Goal: Task Accomplishment & Management: Use online tool/utility

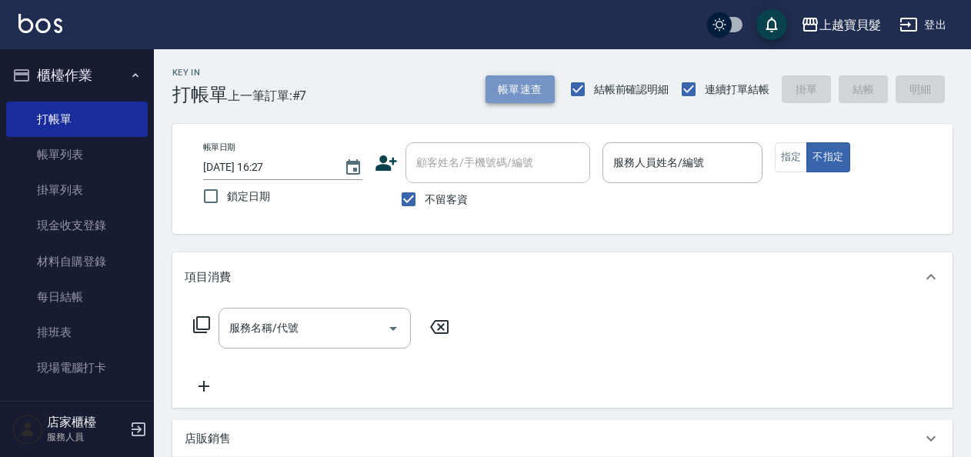
click at [525, 94] on button "帳單速查" at bounding box center [519, 89] width 69 height 28
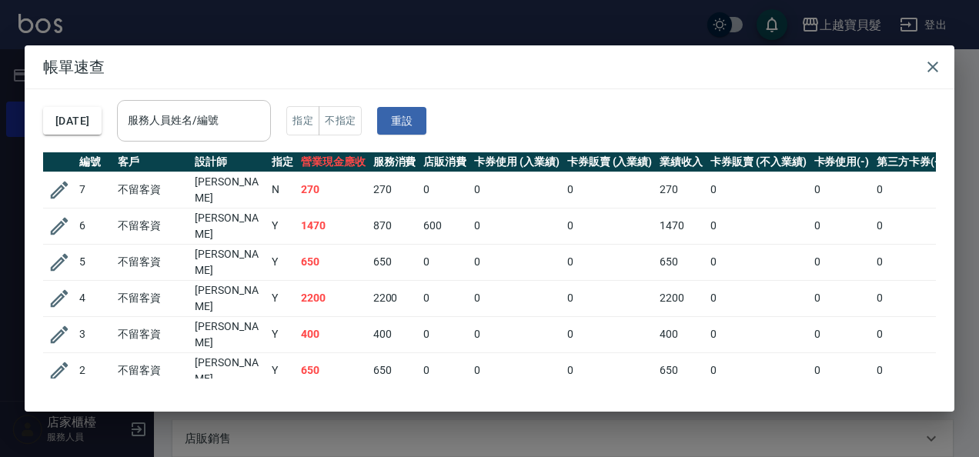
click at [211, 134] on div "服務人員姓名/編號" at bounding box center [194, 120] width 154 height 41
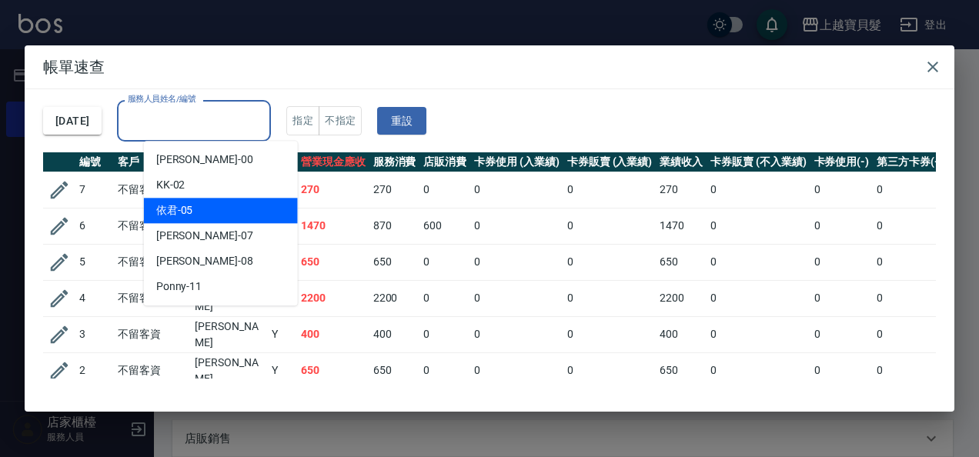
click at [176, 200] on div "依君 -05" at bounding box center [221, 210] width 154 height 25
type input "依君-05"
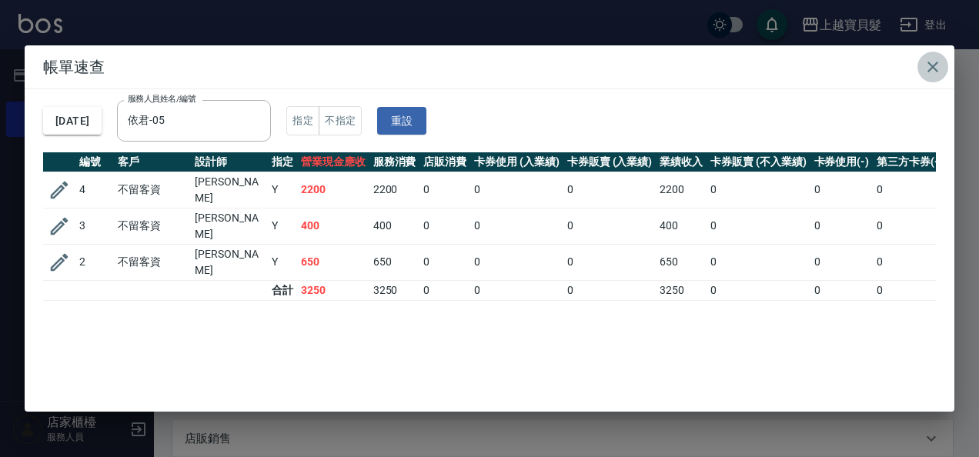
click at [942, 71] on button "button" at bounding box center [932, 67] width 31 height 31
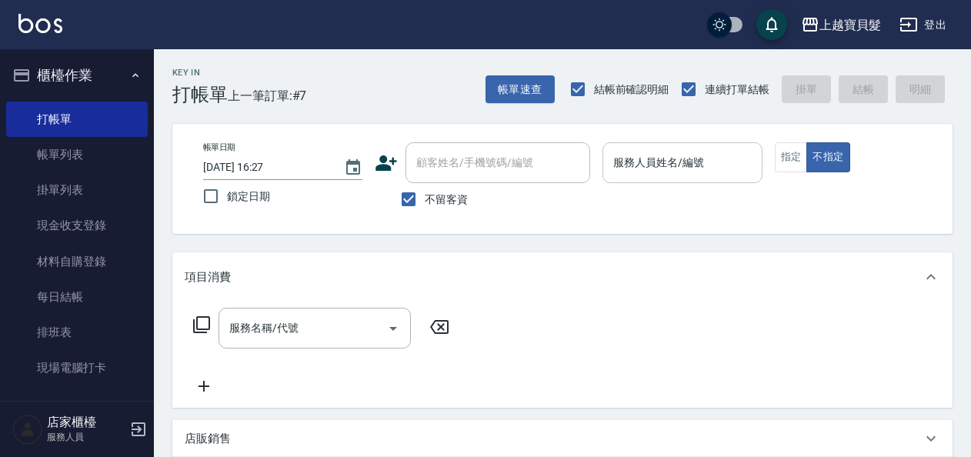
click at [692, 172] on input "服務人員姓名/編號" at bounding box center [681, 162] width 145 height 27
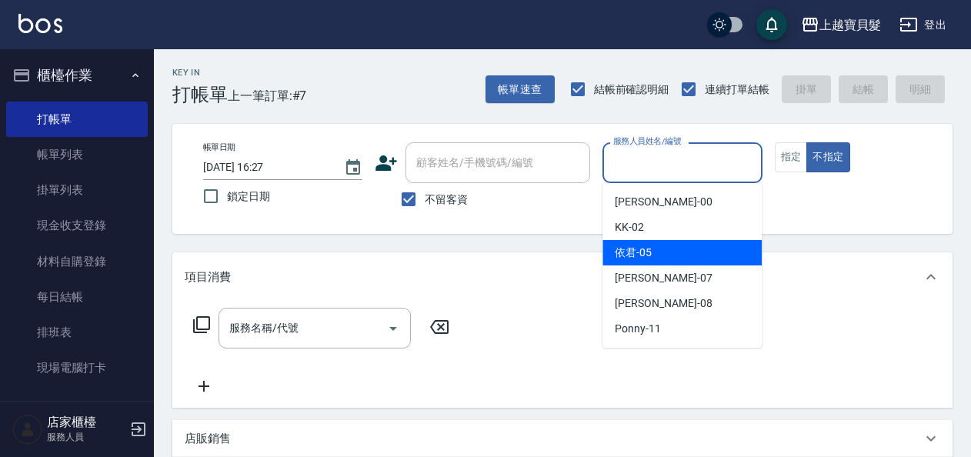
click at [691, 258] on div "依君 -05" at bounding box center [681, 252] width 159 height 25
type input "依君-05"
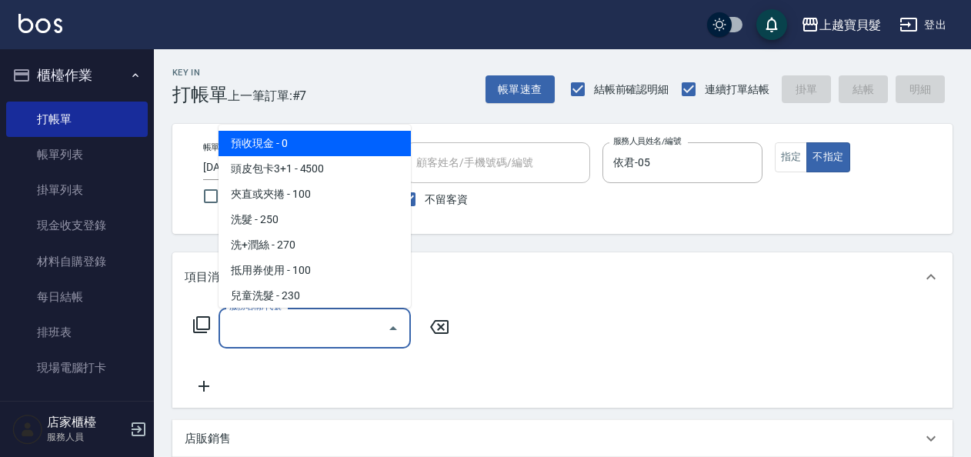
click at [304, 332] on input "服務名稱/代號" at bounding box center [302, 328] width 155 height 27
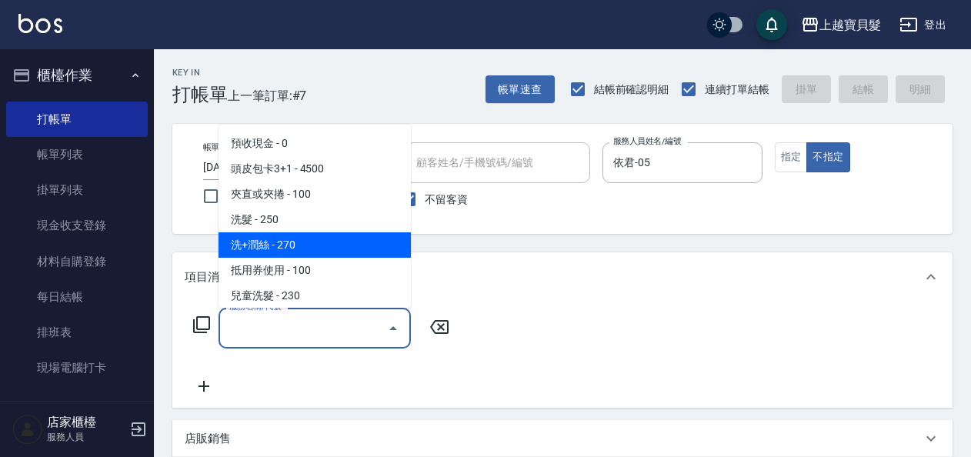
click at [318, 251] on span "洗+潤絲 - 270" at bounding box center [314, 244] width 192 height 25
type input "洗+潤絲(102)"
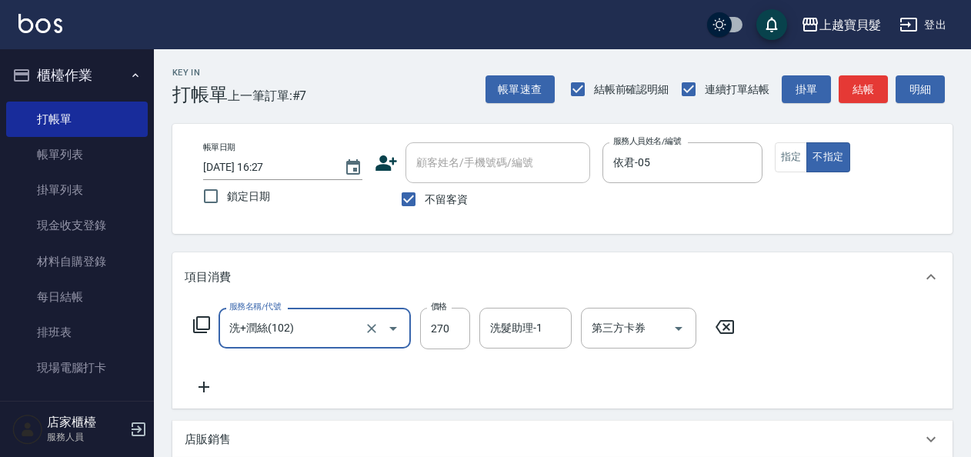
click at [198, 324] on icon at bounding box center [201, 324] width 18 height 18
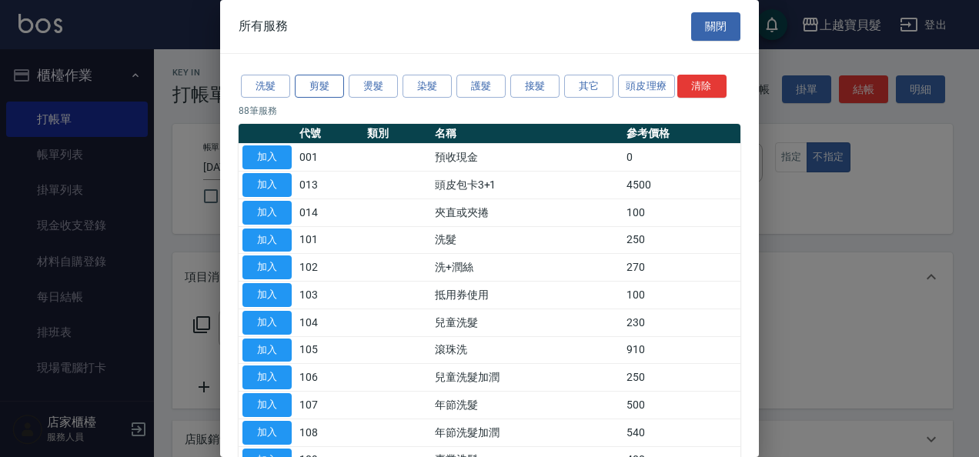
click at [305, 89] on button "剪髮" at bounding box center [319, 87] width 49 height 24
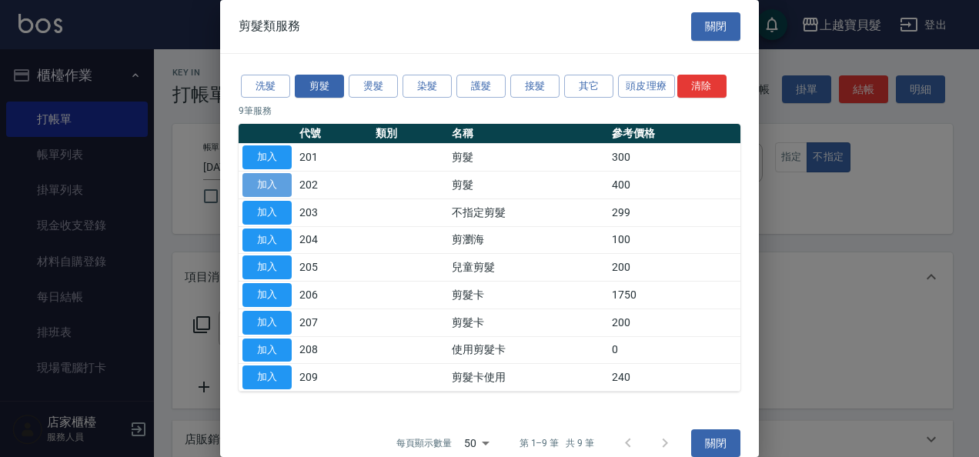
click at [269, 185] on button "加入" at bounding box center [266, 185] width 49 height 24
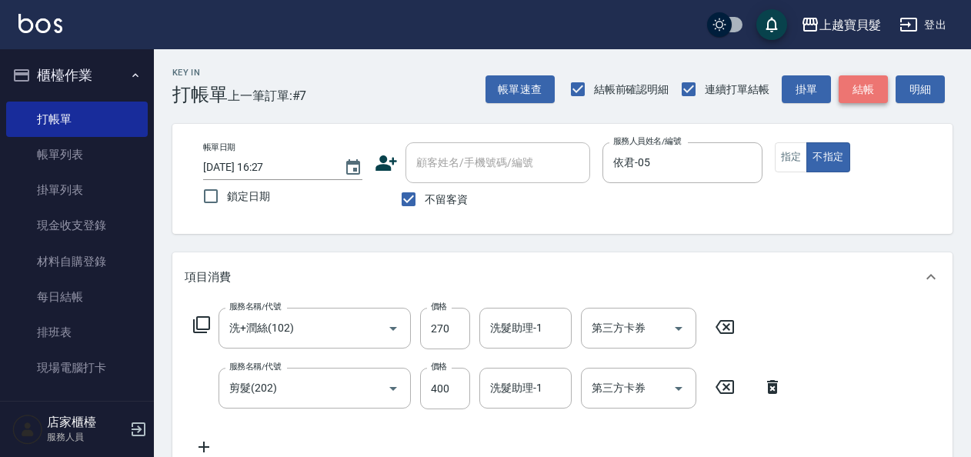
click at [866, 96] on button "結帳" at bounding box center [863, 89] width 49 height 28
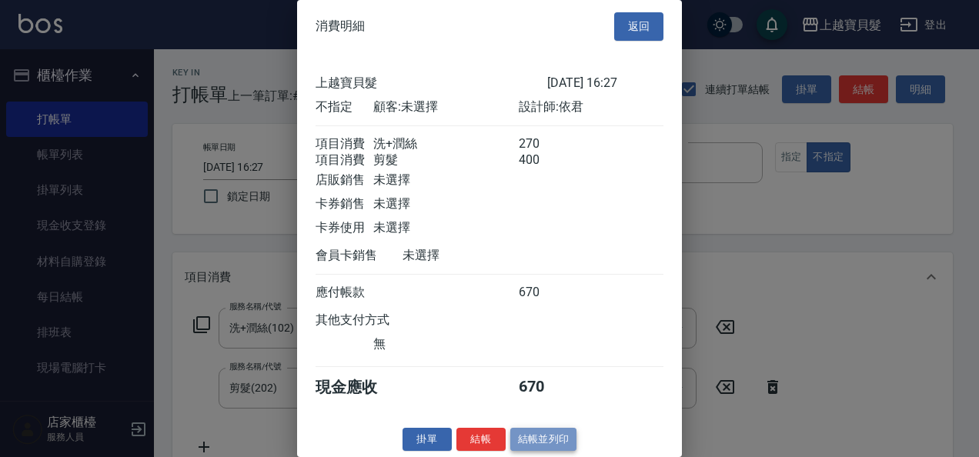
click at [559, 451] on button "結帳並列印" at bounding box center [543, 440] width 67 height 24
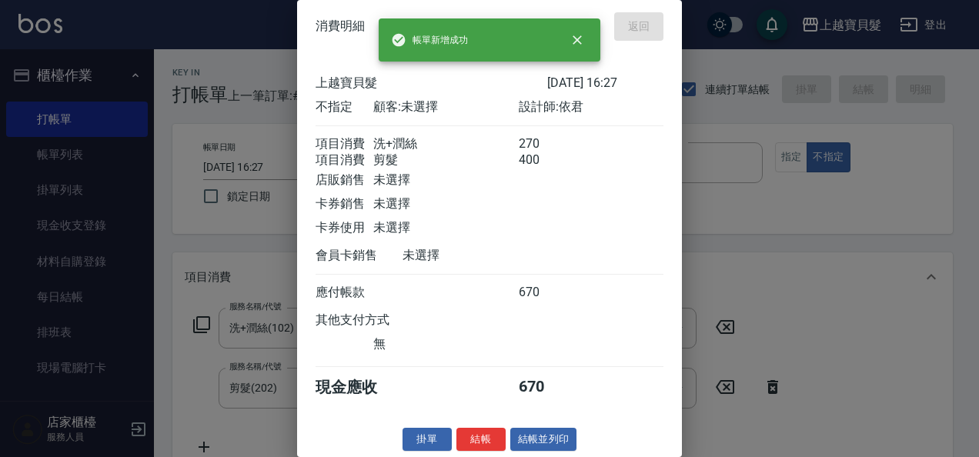
type input "[DATE] 17:10"
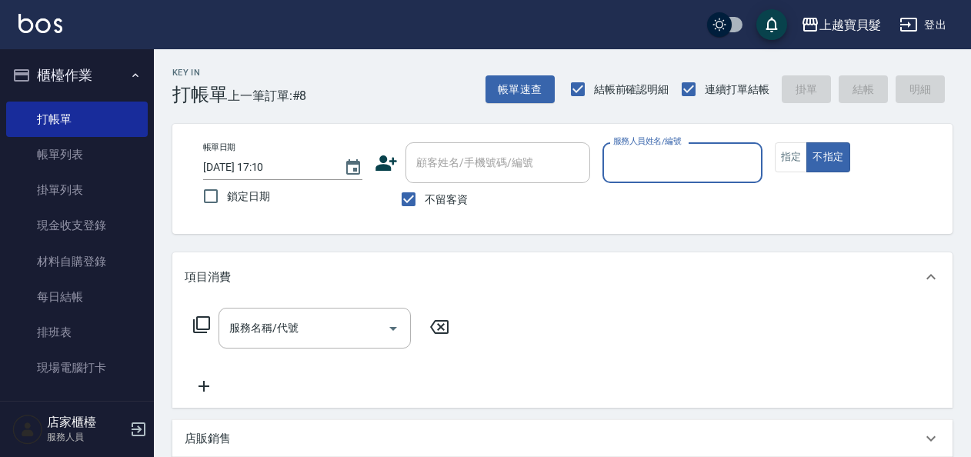
click at [671, 166] on input "服務人員姓名/編號" at bounding box center [681, 162] width 145 height 27
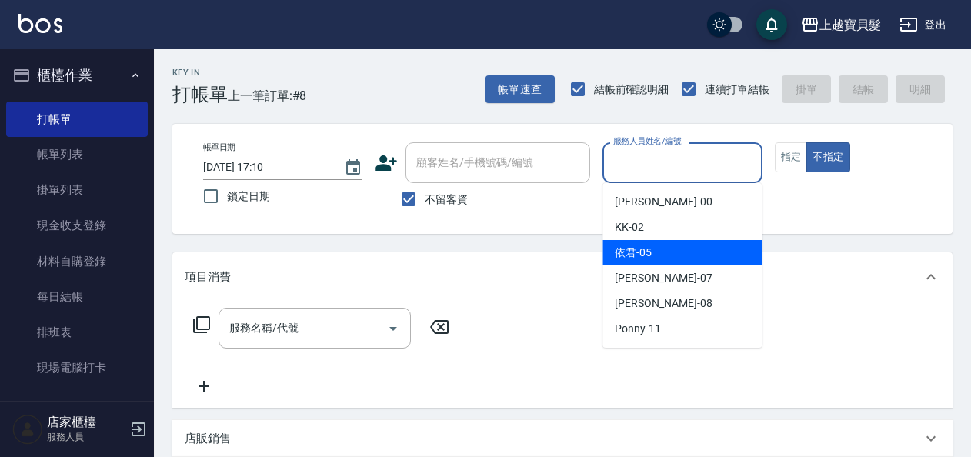
click at [643, 257] on span "依君 -05" at bounding box center [633, 253] width 37 height 16
type input "依君-05"
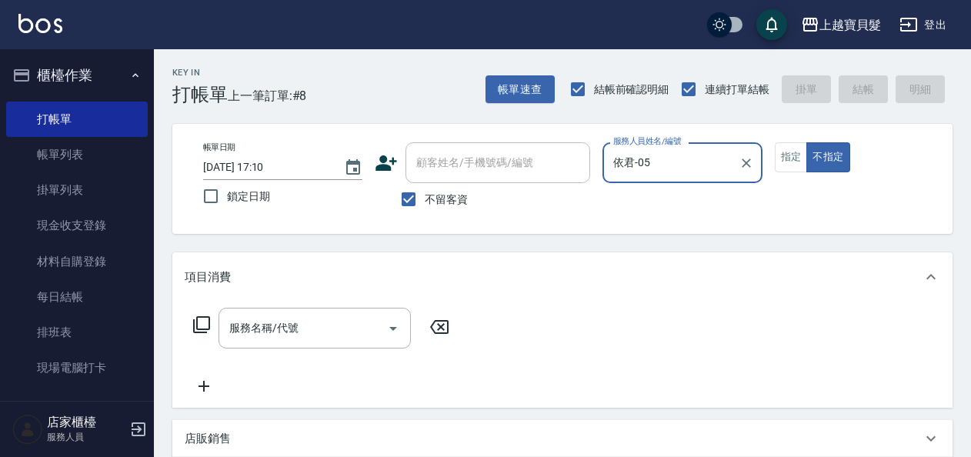
click at [765, 167] on div "帳單日期 [DATE] 17:10 鎖定日期 顧客姓名/手機號碼/編號 顧客姓名/手機號碼/編號 不留客資 服務人員姓名/編號 依君-05 服務人員姓名/編號…" at bounding box center [562, 178] width 743 height 73
click at [768, 166] on div "帳單日期 [DATE] 17:10 鎖定日期 顧客姓名/手機號碼/編號 顧客姓名/手機號碼/編號 不留客資 服務人員姓名/編號 依君-05 服務人員姓名/編號…" at bounding box center [562, 178] width 743 height 73
click at [785, 152] on button "指定" at bounding box center [791, 157] width 33 height 30
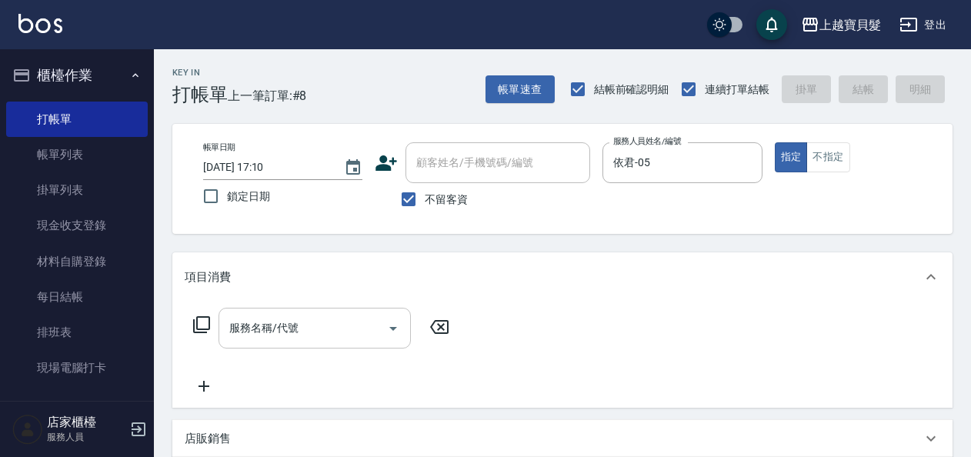
click at [300, 343] on div "服務名稱/代號" at bounding box center [314, 328] width 192 height 41
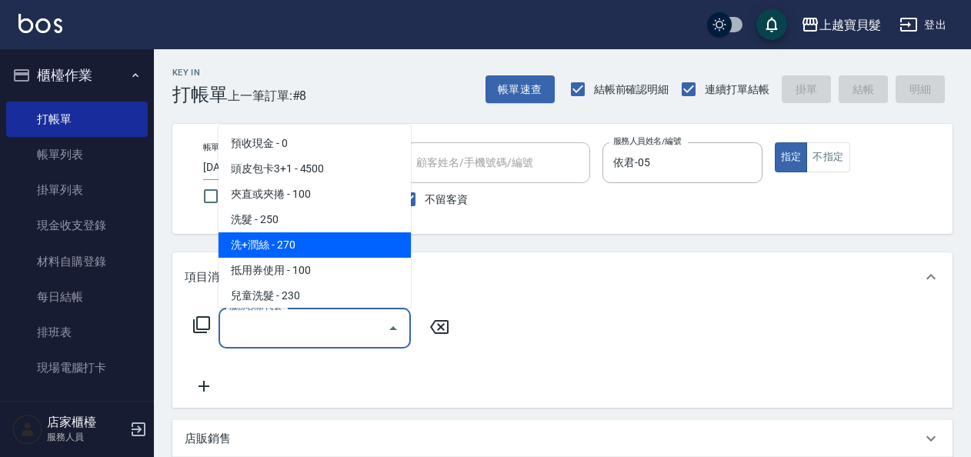
click at [266, 232] on span "洗+潤絲 - 270" at bounding box center [314, 244] width 192 height 25
type input "洗+潤絲(102)"
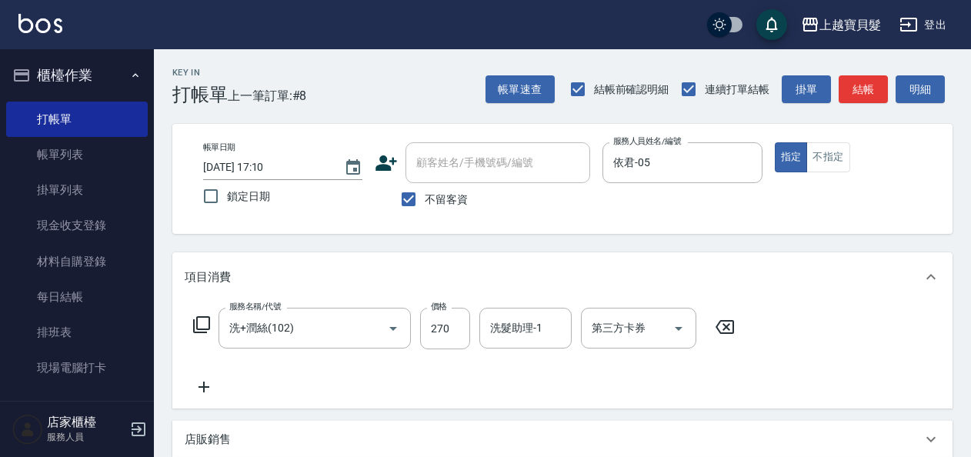
click at [192, 323] on icon at bounding box center [201, 324] width 18 height 18
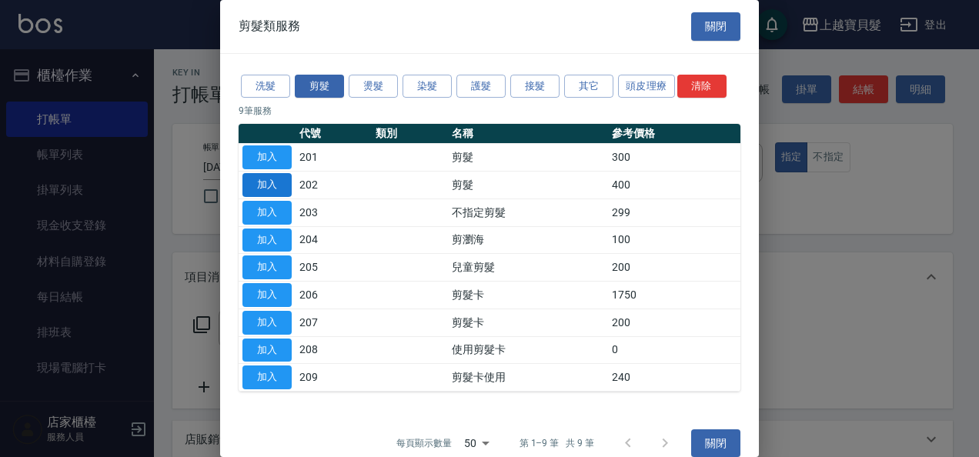
click at [283, 185] on button "加入" at bounding box center [266, 185] width 49 height 24
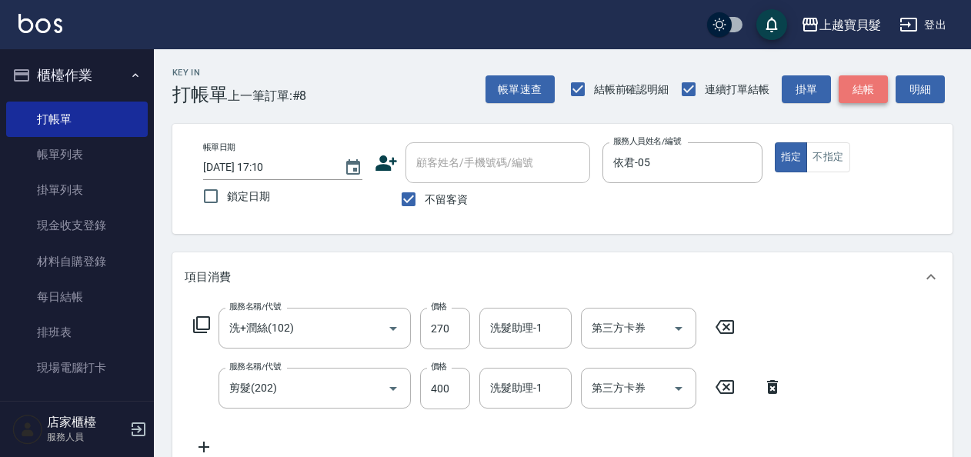
click at [862, 94] on button "結帳" at bounding box center [863, 89] width 49 height 28
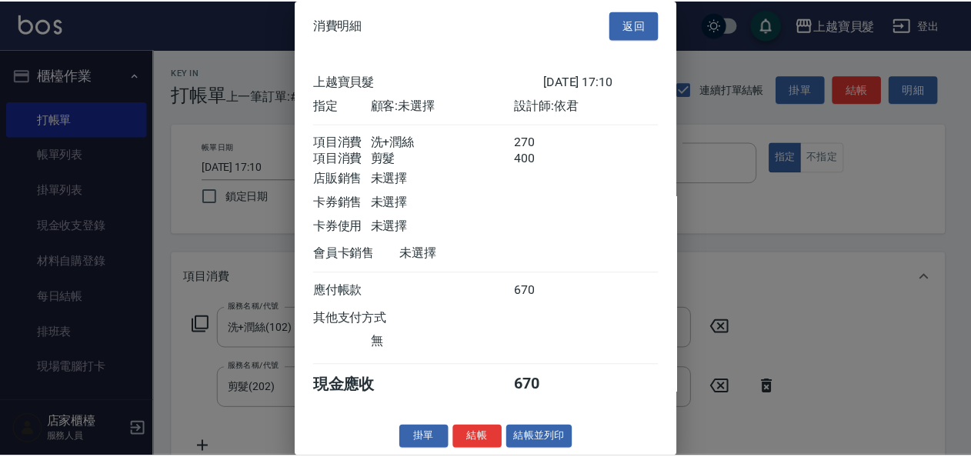
scroll to position [22, 0]
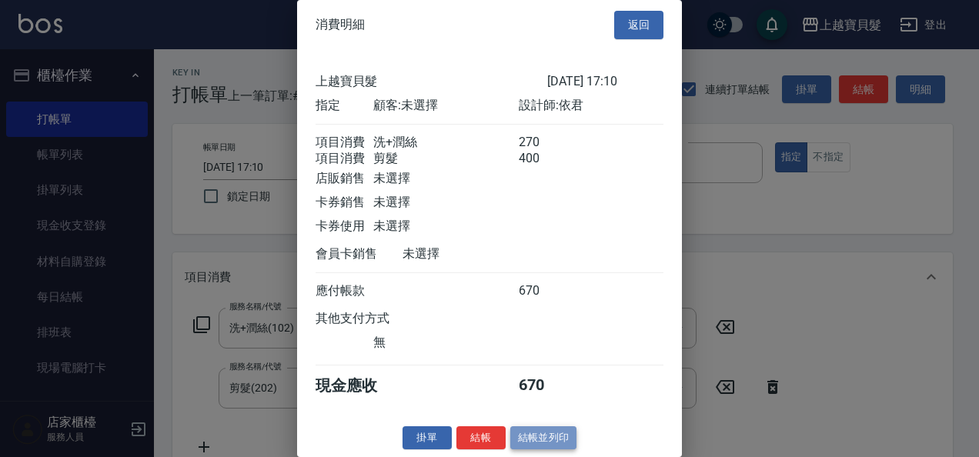
click at [563, 448] on button "結帳並列印" at bounding box center [543, 438] width 67 height 24
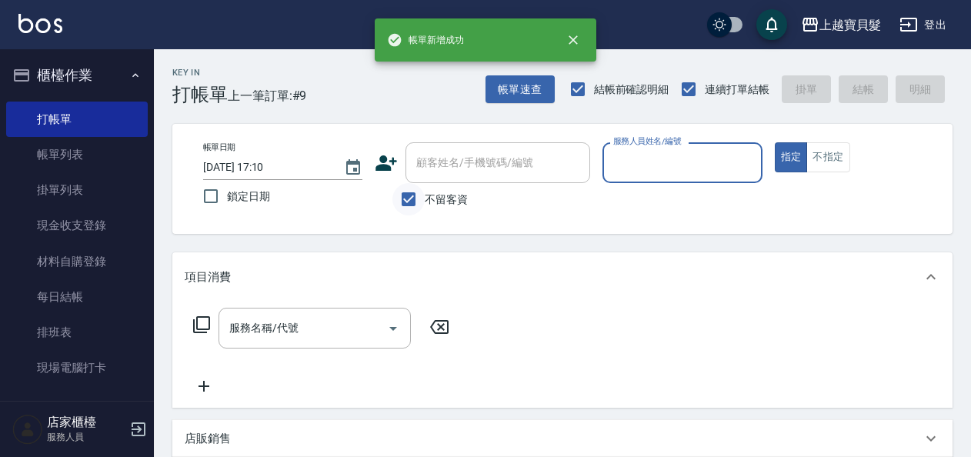
click at [418, 198] on input "不留客資" at bounding box center [408, 199] width 32 height 32
checkbox input "false"
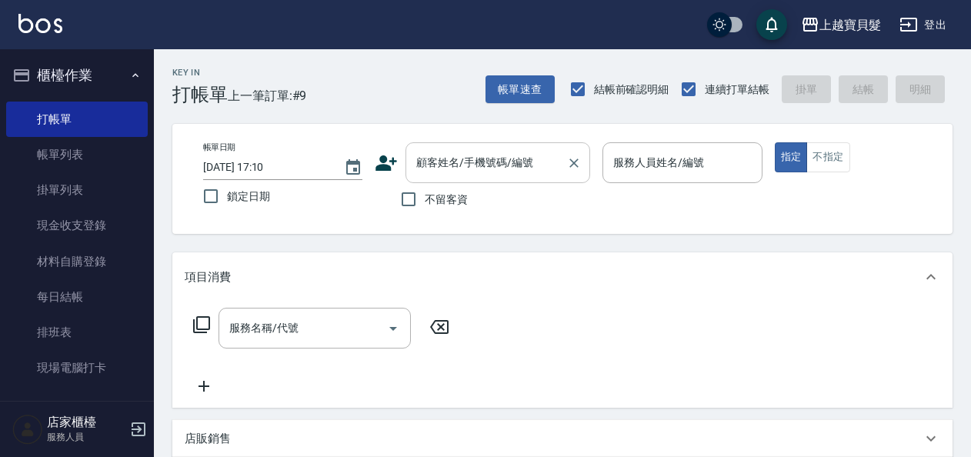
click at [447, 177] on div "顧客姓名/手機號碼/編號" at bounding box center [497, 162] width 185 height 41
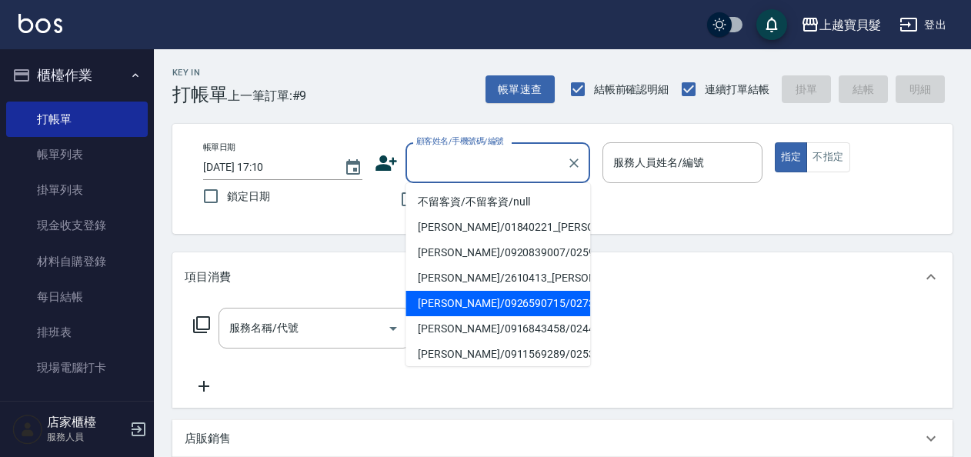
scroll to position [77, 0]
click at [452, 315] on li "[PERSON_NAME]/0918999440/02600606" at bounding box center [497, 302] width 185 height 25
type input "[PERSON_NAME]/0918999440/02600606"
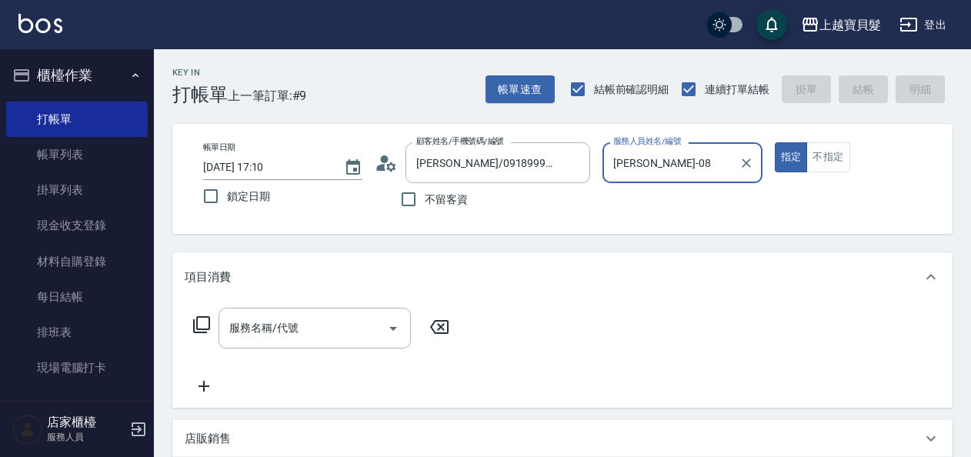
click at [654, 158] on input "[PERSON_NAME]-08" at bounding box center [670, 162] width 122 height 27
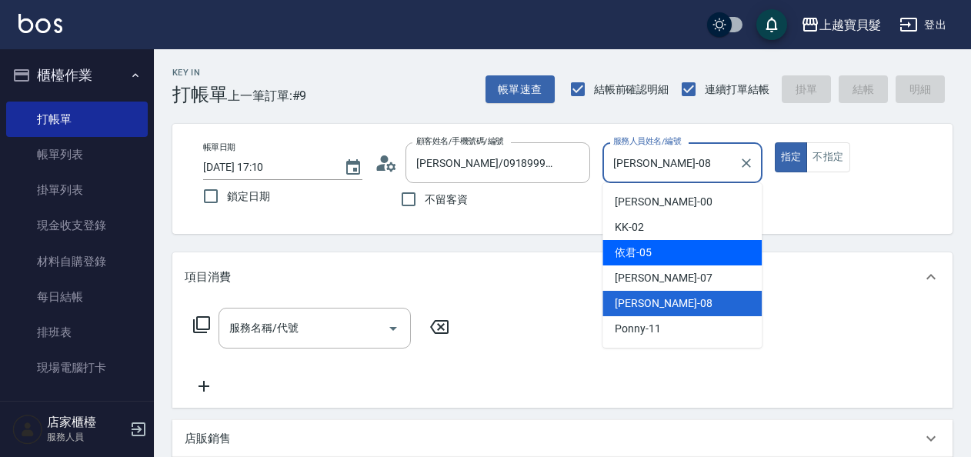
click at [646, 251] on span "依君 -05" at bounding box center [633, 253] width 37 height 16
type input "依君-05"
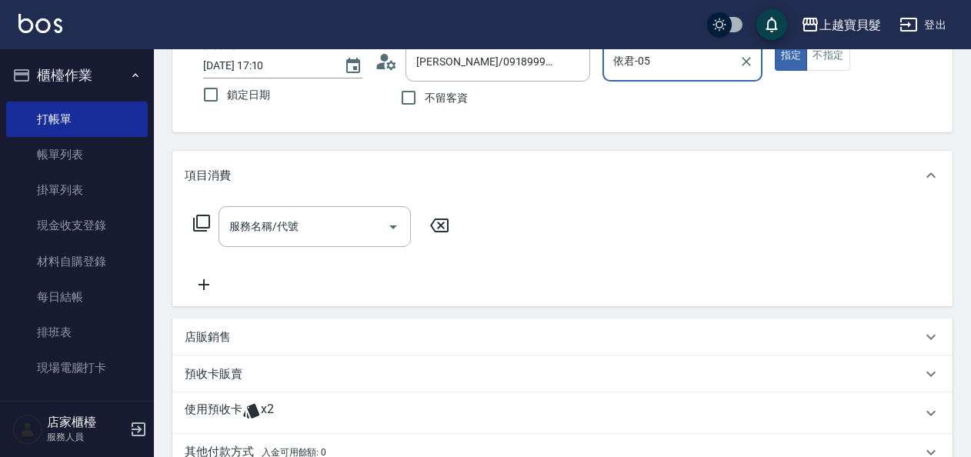
scroll to position [154, 0]
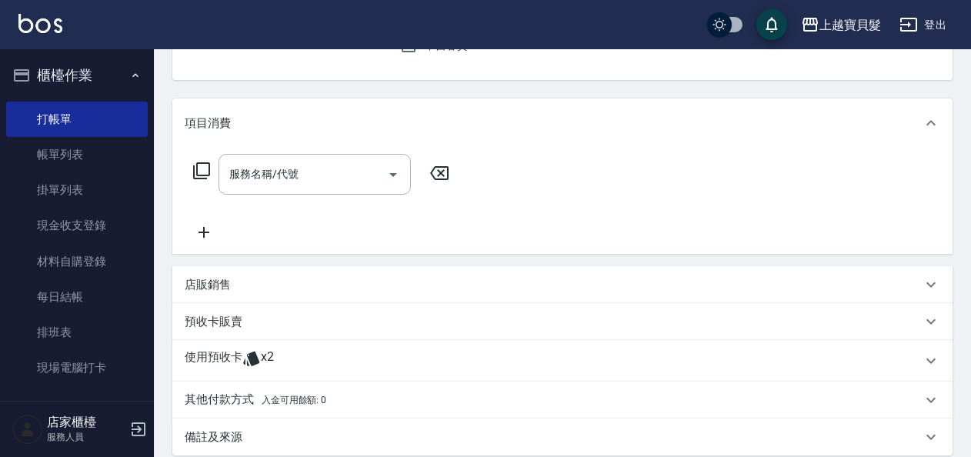
click at [240, 359] on p "使用預收卡" at bounding box center [214, 360] width 58 height 23
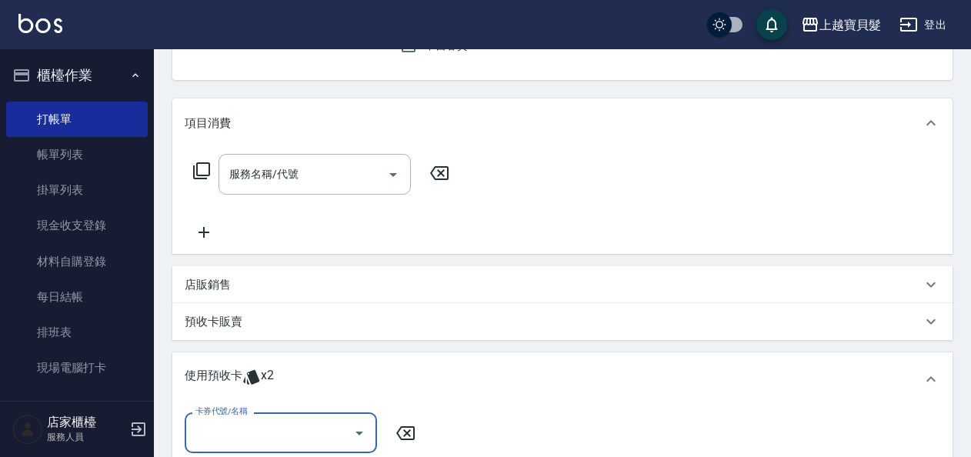
scroll to position [0, 0]
click at [272, 431] on input "卡券代號/名稱" at bounding box center [269, 432] width 155 height 27
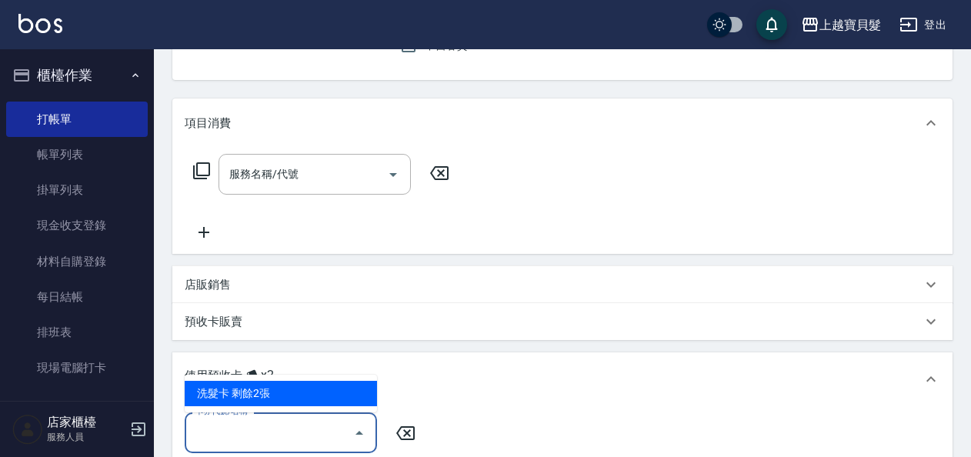
drag, startPoint x: 295, startPoint y: 398, endPoint x: 311, endPoint y: 391, distance: 16.9
click at [297, 395] on div "洗髮卡 剩餘2張" at bounding box center [281, 393] width 192 height 25
type input "洗髮卡"
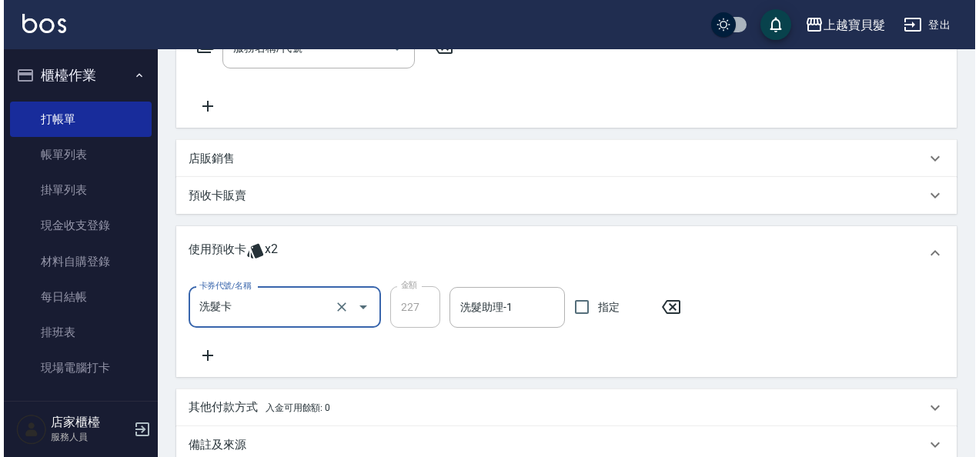
scroll to position [458, 0]
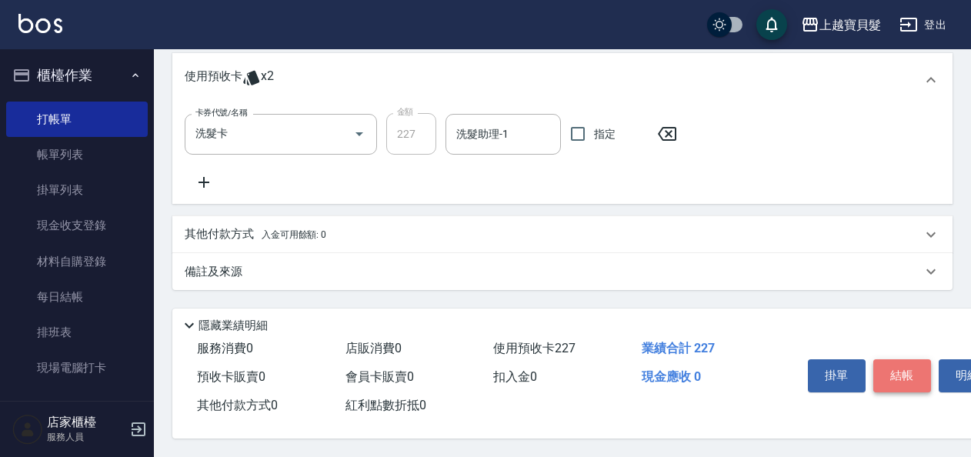
click at [920, 362] on button "結帳" at bounding box center [902, 375] width 58 height 32
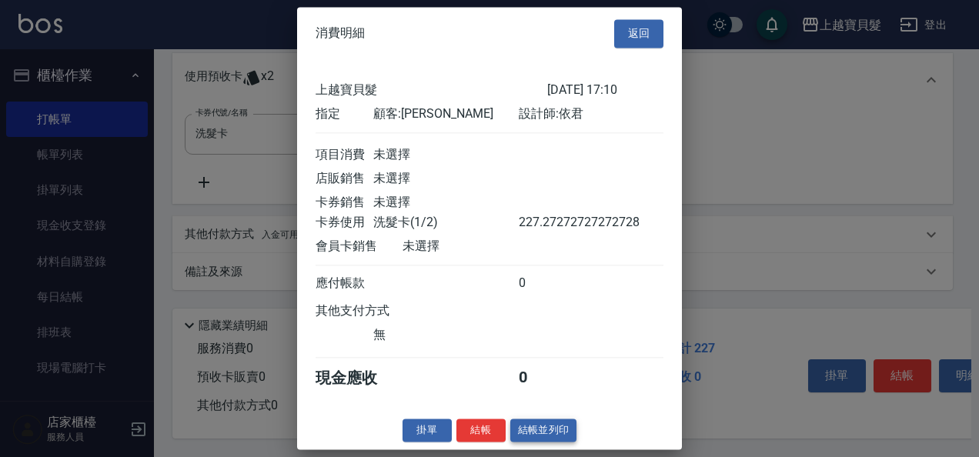
click at [519, 437] on button "結帳並列印" at bounding box center [543, 430] width 67 height 24
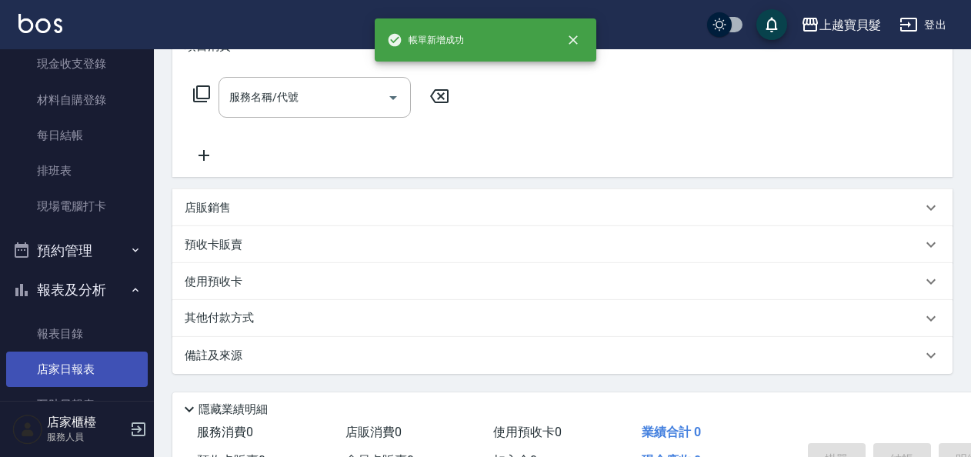
scroll to position [308, 0]
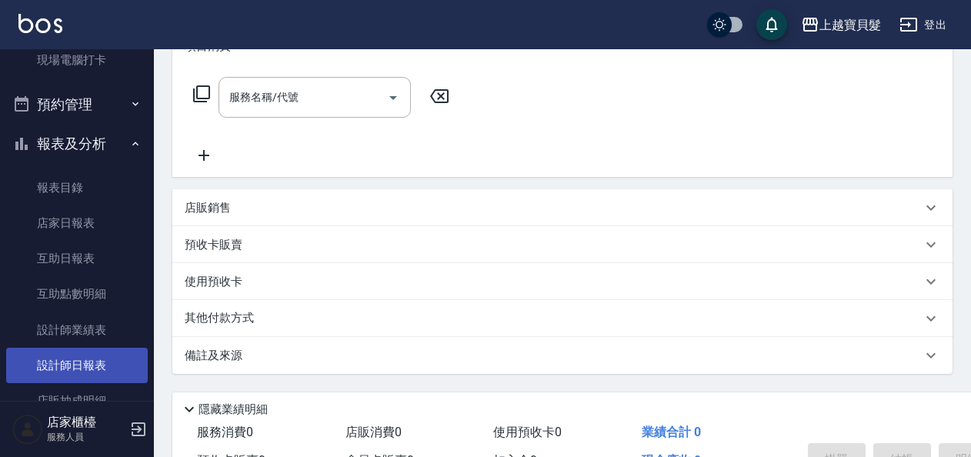
click at [78, 361] on link "設計師日報表" at bounding box center [77, 365] width 142 height 35
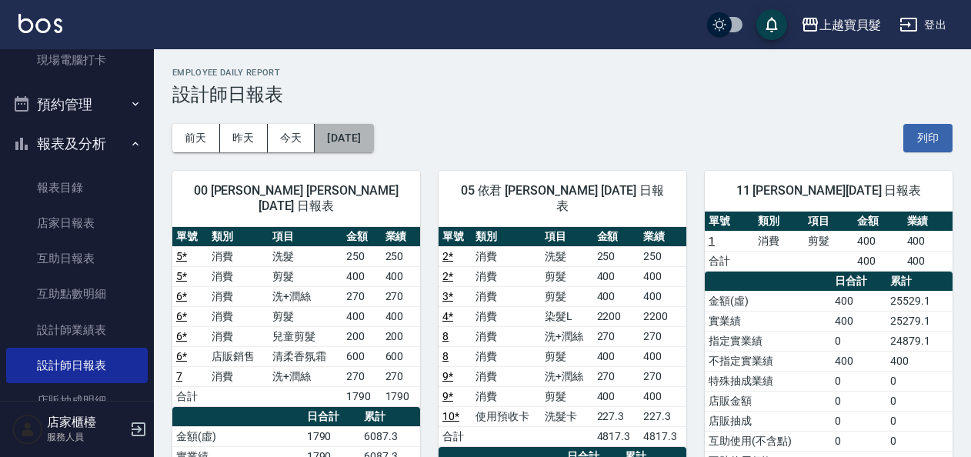
click at [352, 134] on button "[DATE]" at bounding box center [344, 138] width 58 height 28
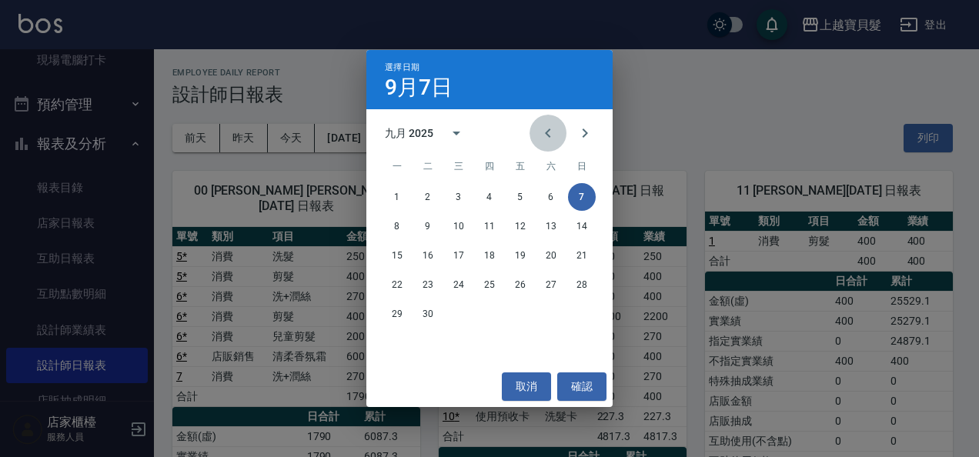
click at [540, 134] on icon "Previous month" at bounding box center [547, 133] width 18 height 18
click at [583, 125] on icon "Next month" at bounding box center [584, 133] width 18 height 18
click at [459, 143] on button "calendar view is open, switch to year view" at bounding box center [456, 133] width 37 height 37
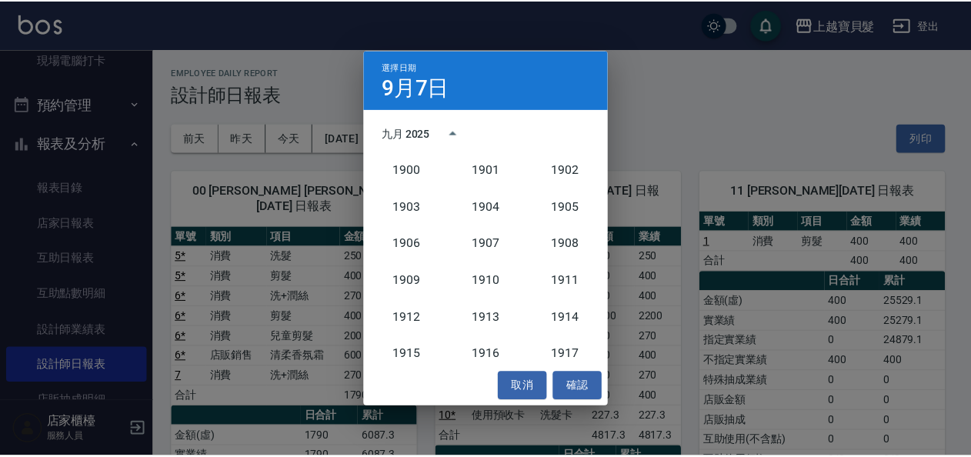
scroll to position [1425, 0]
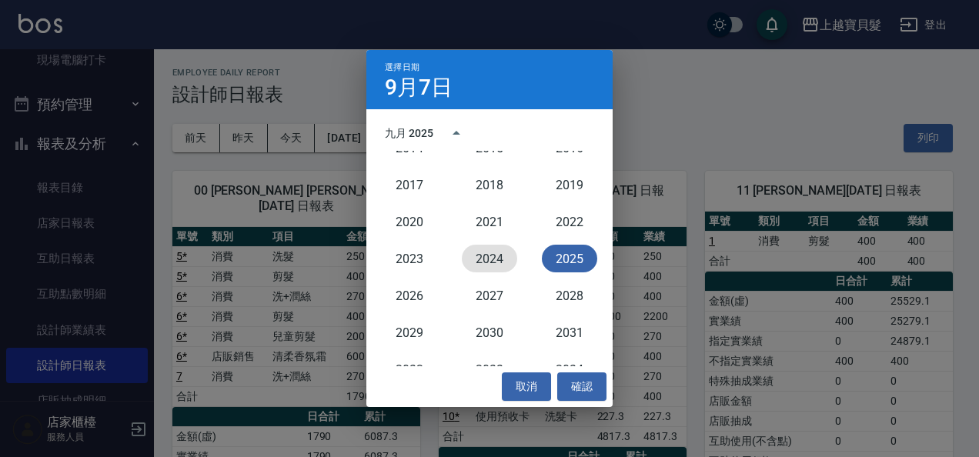
click at [506, 265] on button "2024" at bounding box center [489, 259] width 55 height 28
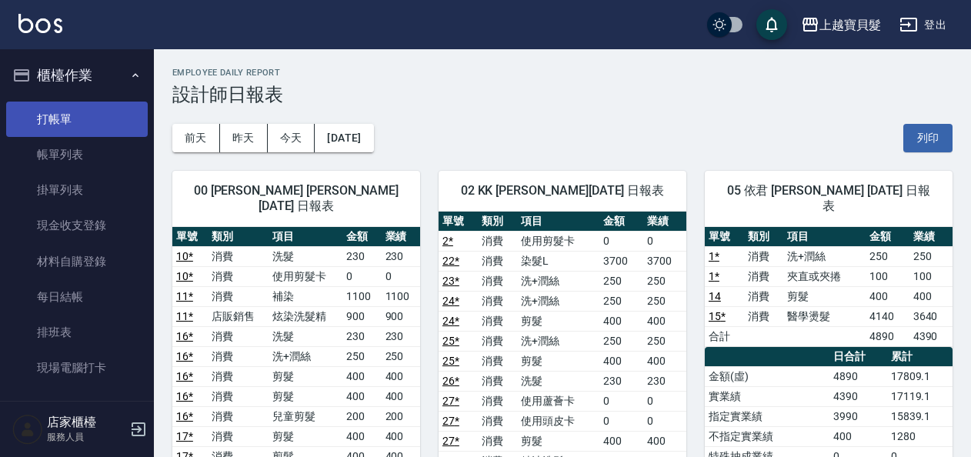
click at [49, 125] on link "打帳單" at bounding box center [77, 119] width 142 height 35
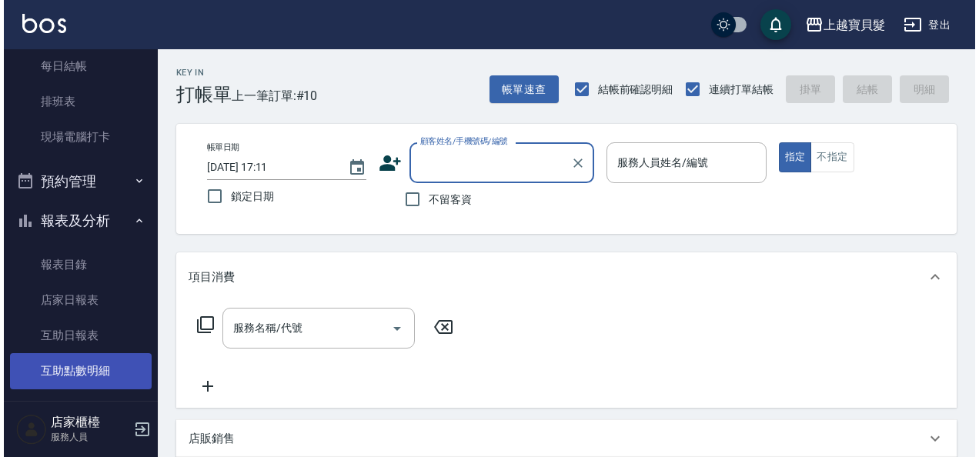
scroll to position [385, 0]
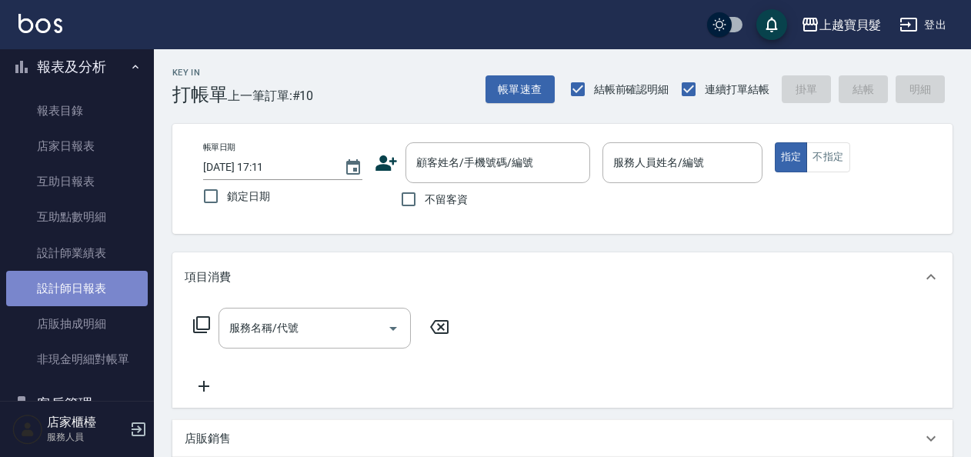
click at [89, 302] on link "設計師日報表" at bounding box center [77, 288] width 142 height 35
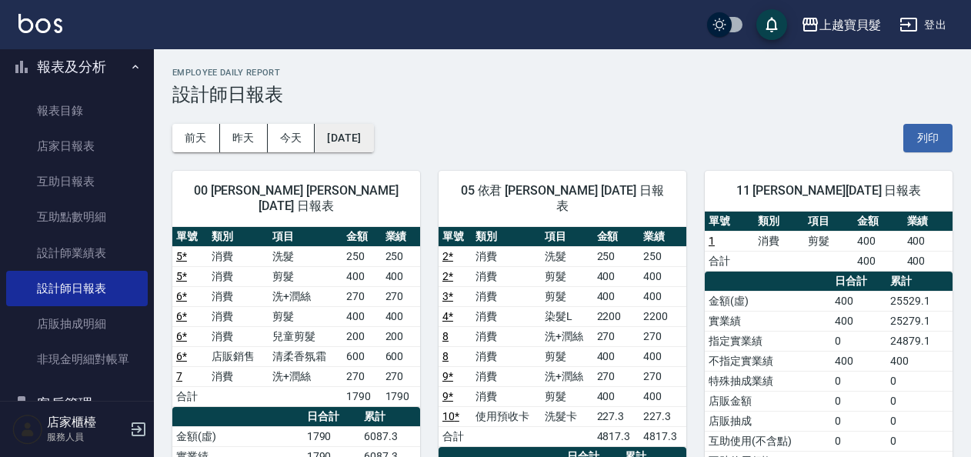
click at [350, 134] on button "[DATE]" at bounding box center [344, 138] width 58 height 28
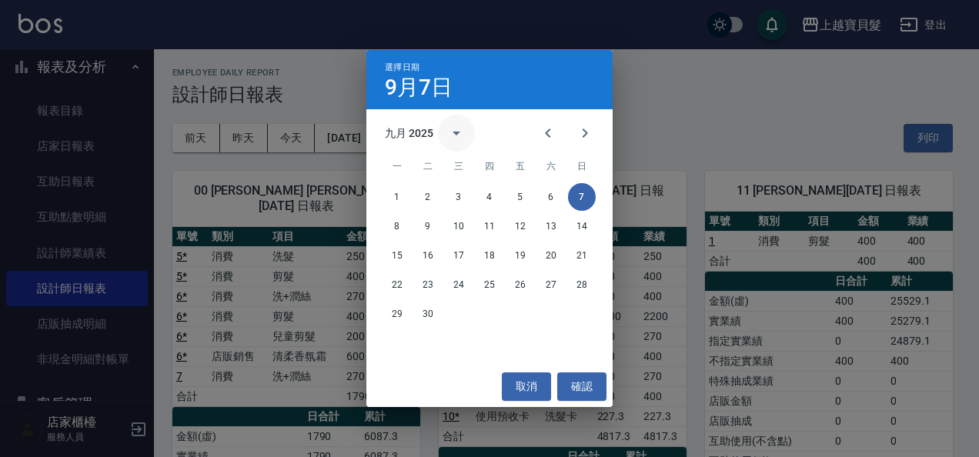
click at [455, 139] on icon "calendar view is open, switch to year view" at bounding box center [456, 133] width 18 height 18
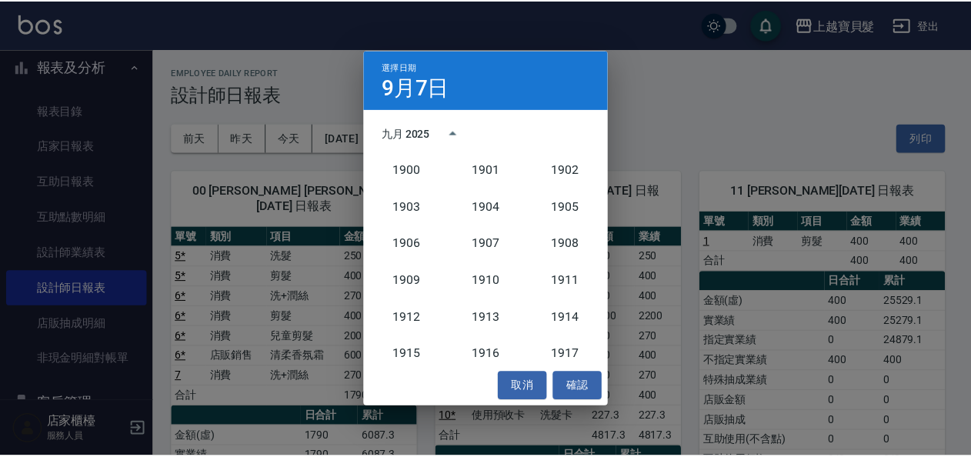
scroll to position [1425, 0]
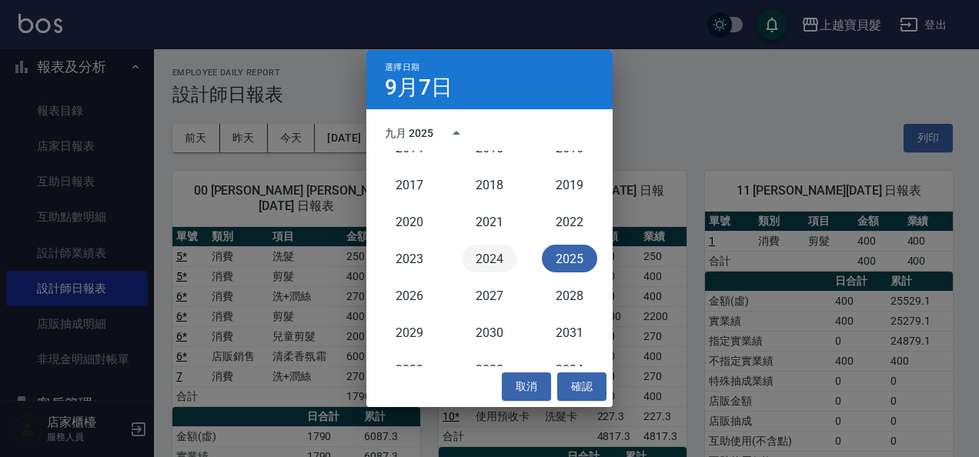
click at [482, 257] on button "2024" at bounding box center [489, 259] width 55 height 28
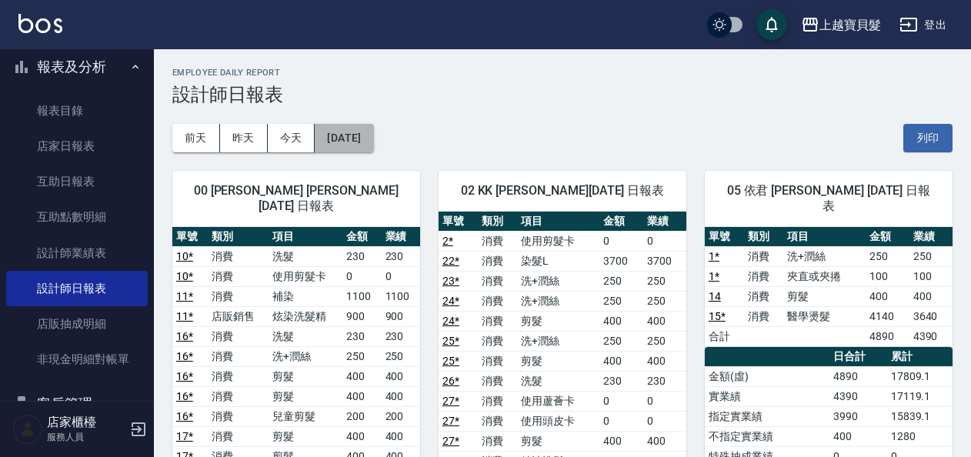
click at [373, 142] on button "[DATE]" at bounding box center [344, 138] width 58 height 28
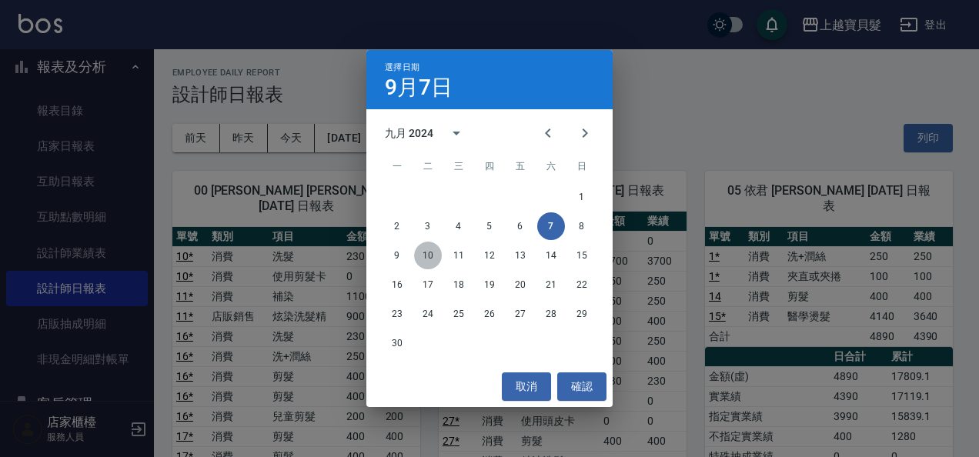
click at [432, 261] on button "10" at bounding box center [428, 256] width 28 height 28
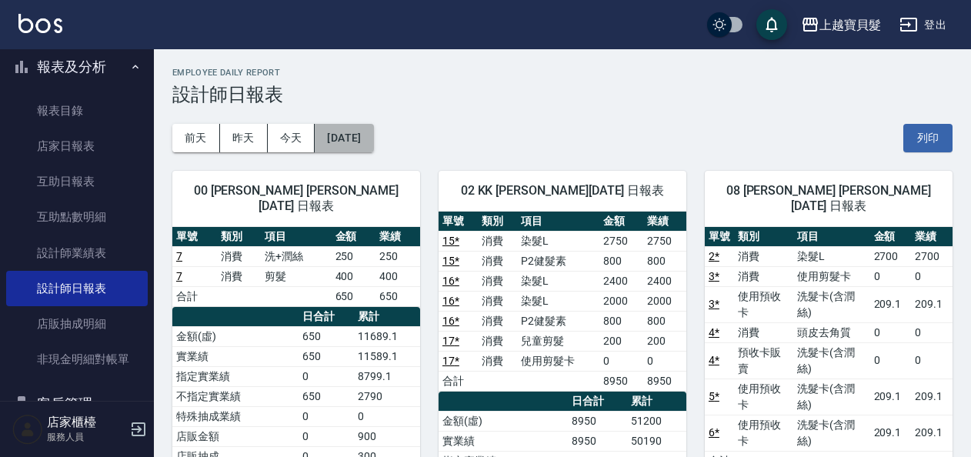
click at [323, 134] on button "[DATE]" at bounding box center [344, 138] width 58 height 28
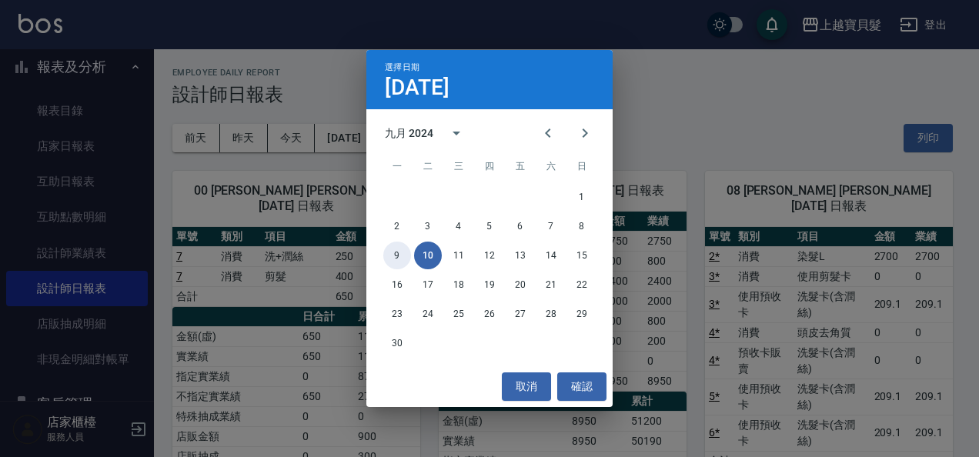
click at [402, 257] on button "9" at bounding box center [397, 256] width 28 height 28
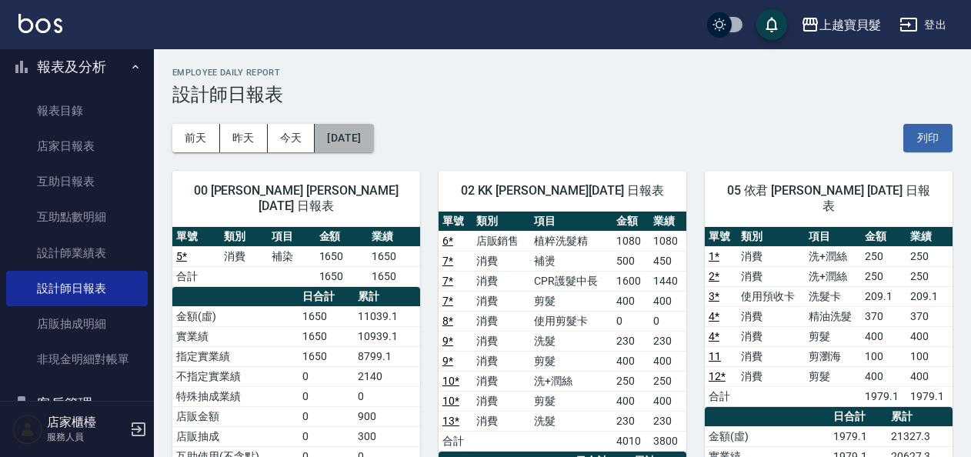
click at [346, 145] on button "[DATE]" at bounding box center [344, 138] width 58 height 28
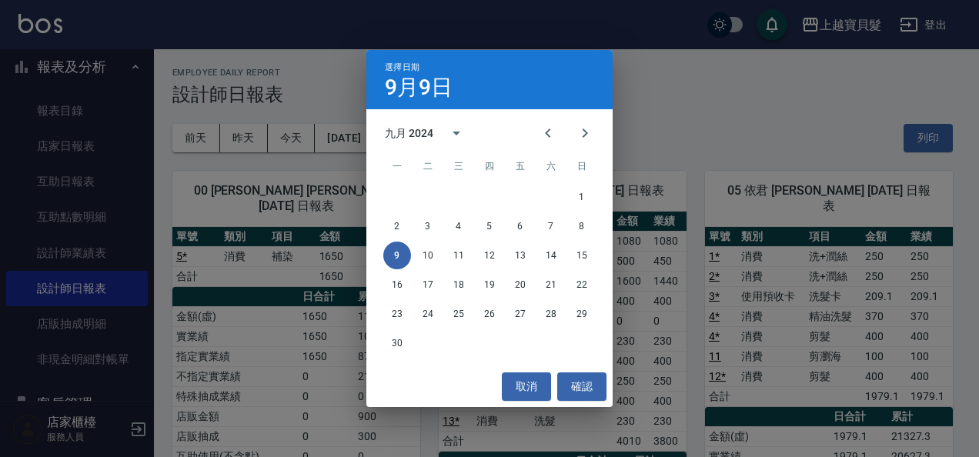
click at [652, 137] on div "選擇日期 [DATE] 九月 2024 一 二 三 四 五 六 日 1 2 3 4 5 6 7 8 9 10 11 12 13 14 15 16 17 18 …" at bounding box center [489, 228] width 979 height 457
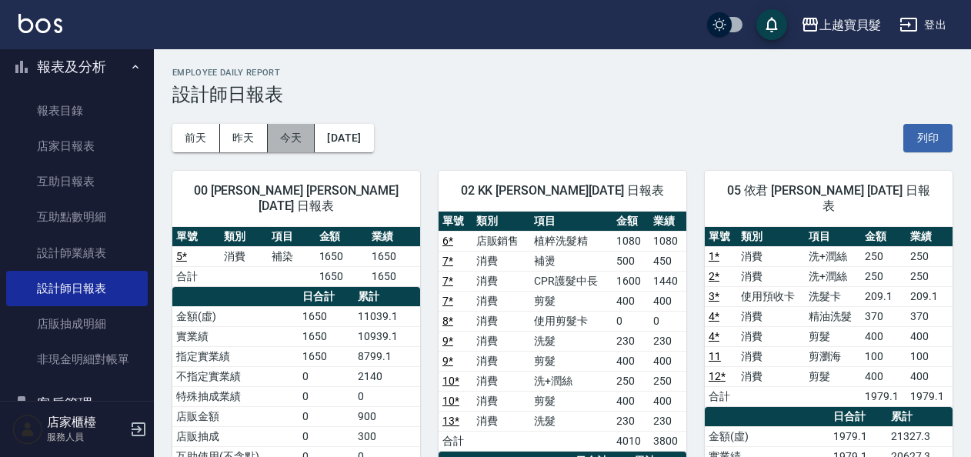
click at [309, 145] on button "今天" at bounding box center [292, 138] width 48 height 28
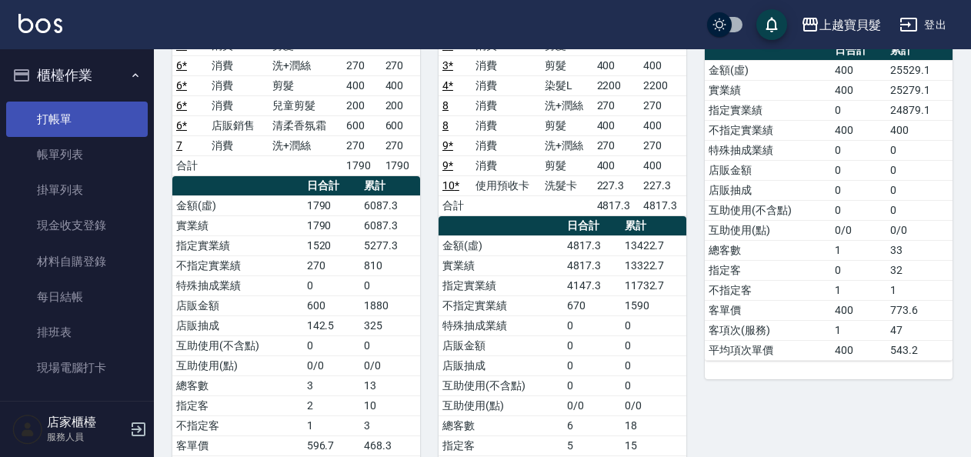
click at [57, 117] on link "打帳單" at bounding box center [77, 119] width 142 height 35
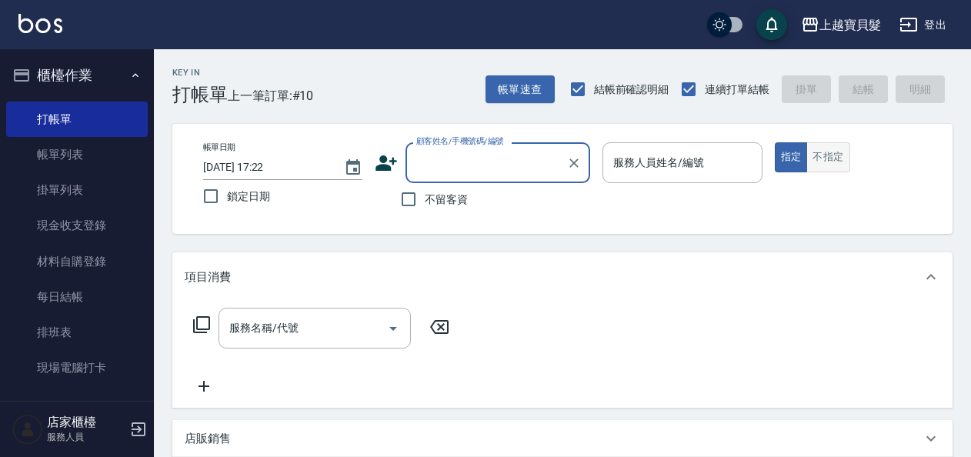
click at [825, 158] on button "不指定" at bounding box center [827, 157] width 43 height 30
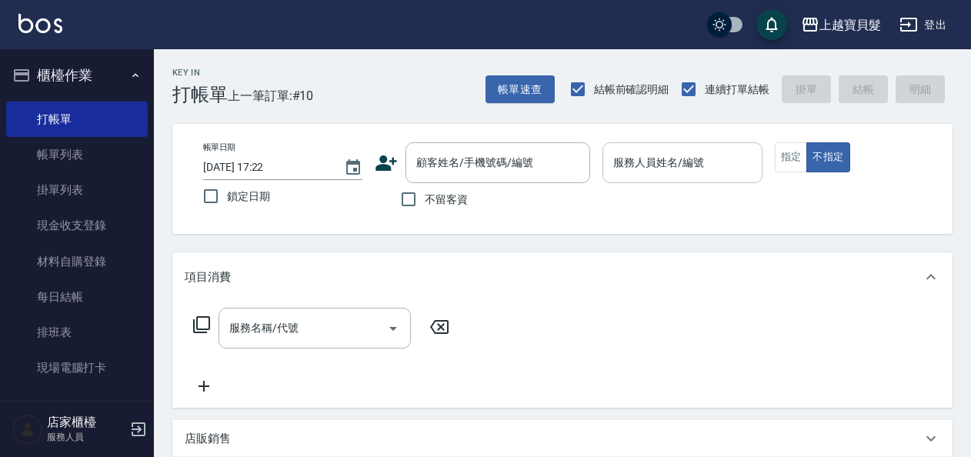
click at [645, 171] on input "服務人員姓名/編號" at bounding box center [681, 162] width 145 height 27
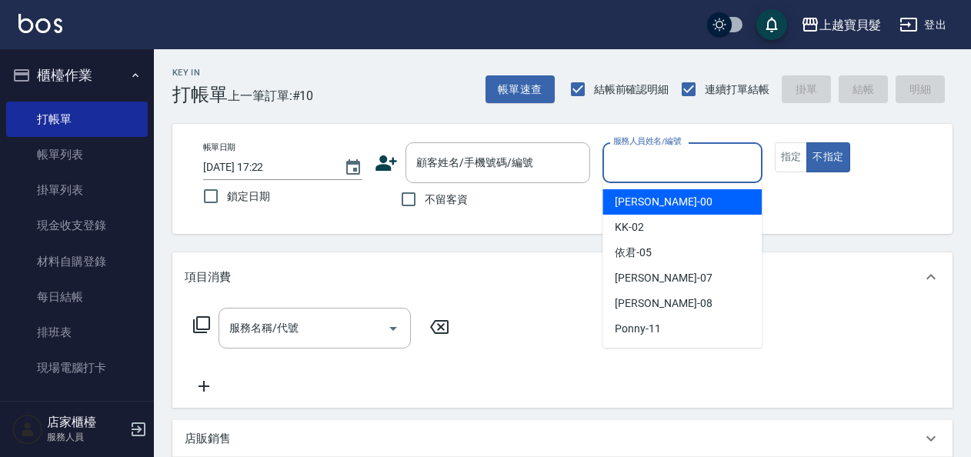
drag, startPoint x: 628, startPoint y: 198, endPoint x: 378, endPoint y: 268, distance: 259.4
click at [619, 198] on span "小華 -00" at bounding box center [663, 202] width 97 height 16
type input "小華-00"
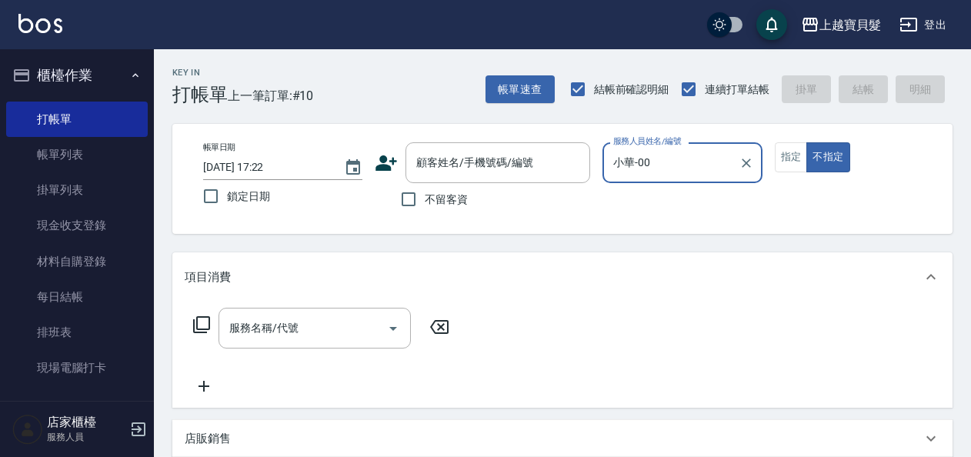
click at [200, 320] on icon at bounding box center [201, 324] width 18 height 18
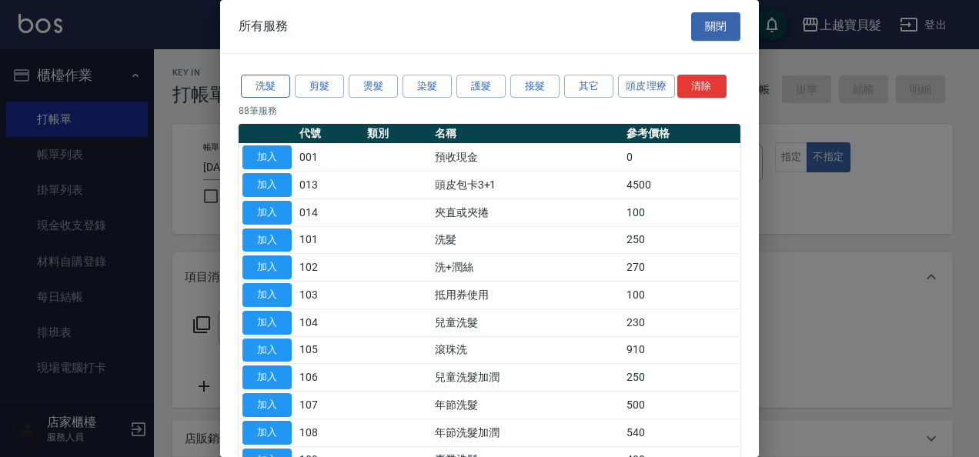
click at [267, 82] on button "洗髮" at bounding box center [265, 87] width 49 height 24
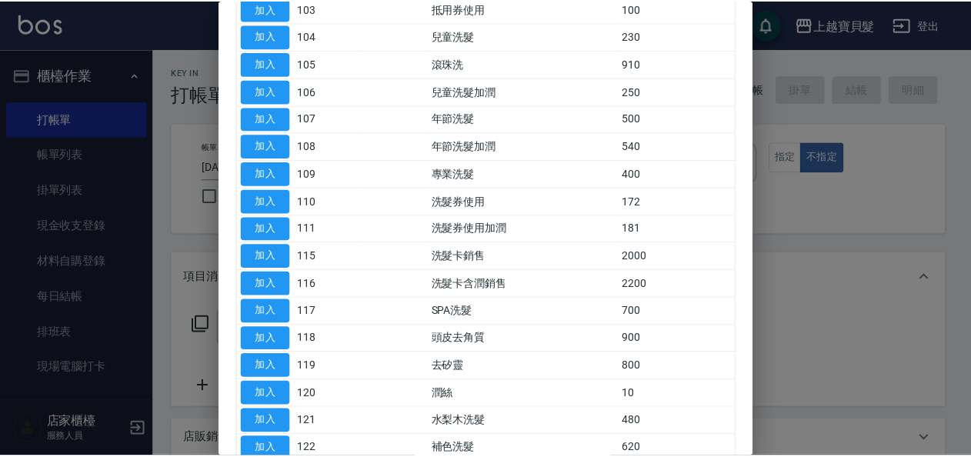
scroll to position [308, 0]
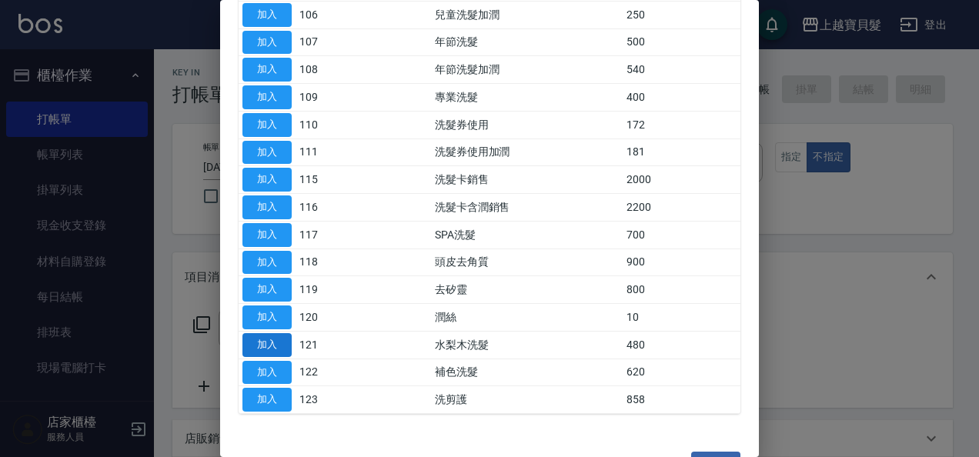
click at [275, 333] on button "加入" at bounding box center [266, 345] width 49 height 24
type input "水梨木洗髮(121)"
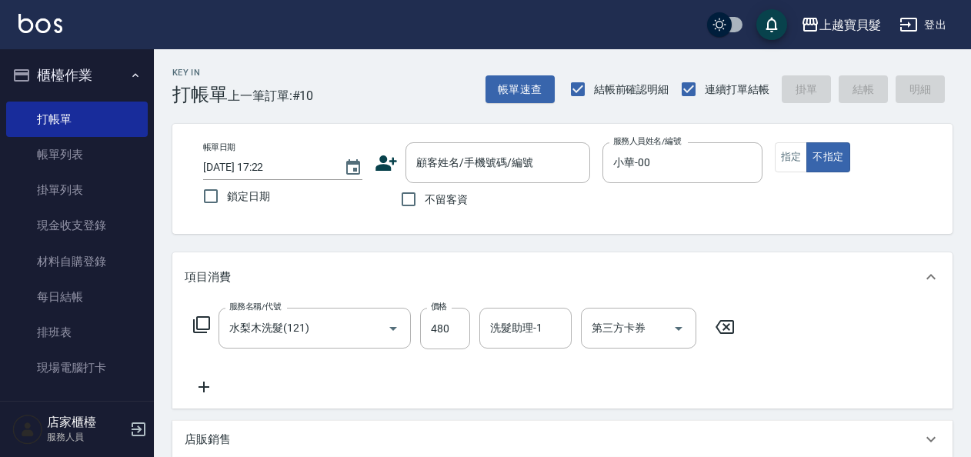
click at [205, 388] on icon at bounding box center [204, 387] width 38 height 18
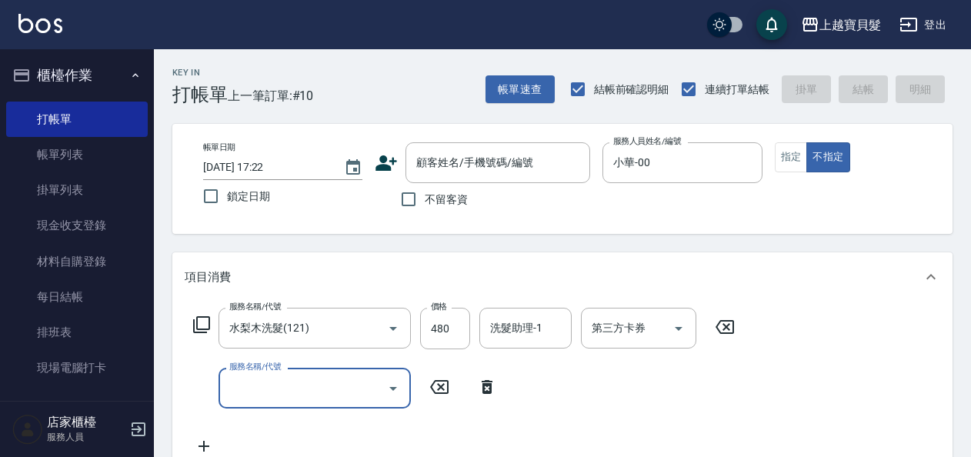
click at [260, 385] on input "服務名稱/代號" at bounding box center [302, 388] width 155 height 27
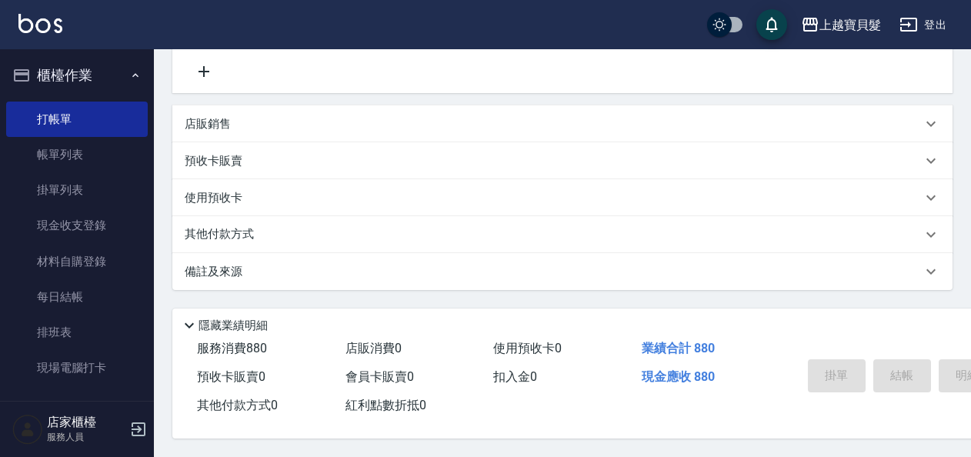
scroll to position [381, 0]
type input "剪髮(202)"
click at [791, 318] on div "隱藏業績明細" at bounding box center [643, 325] width 927 height 18
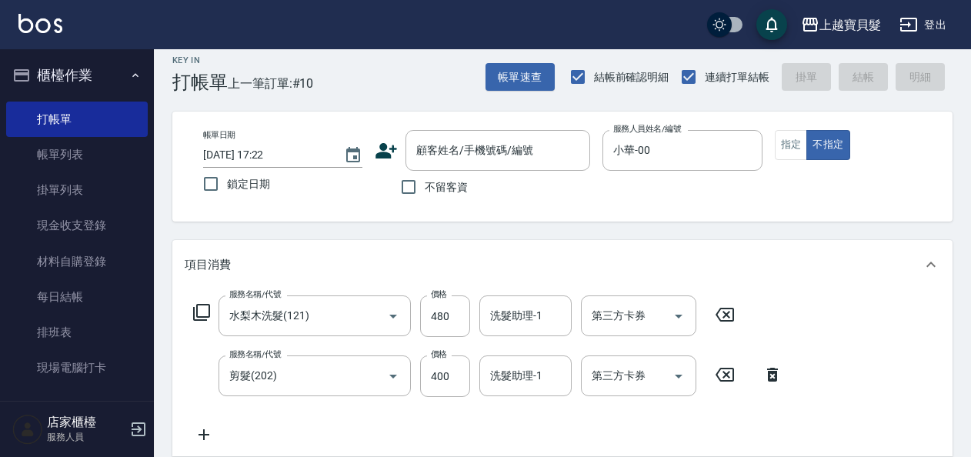
scroll to position [12, 0]
click at [410, 189] on input "不留客資" at bounding box center [408, 188] width 32 height 32
checkbox input "true"
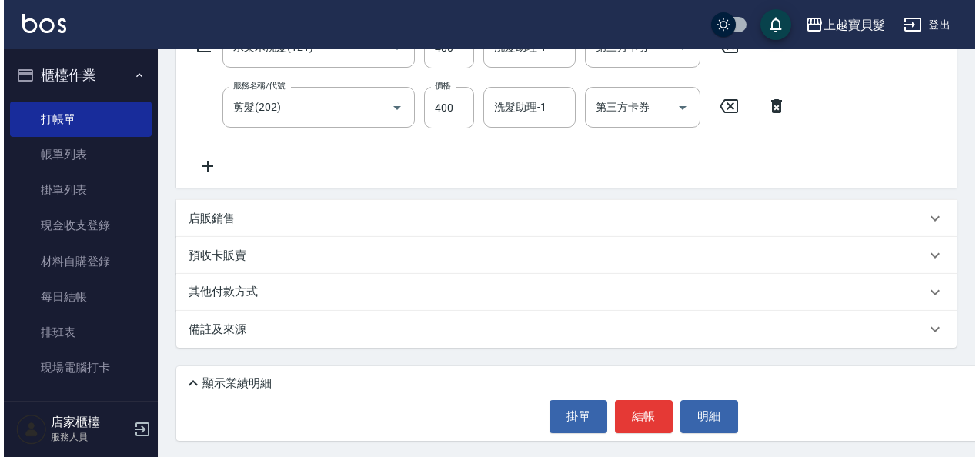
scroll to position [282, 0]
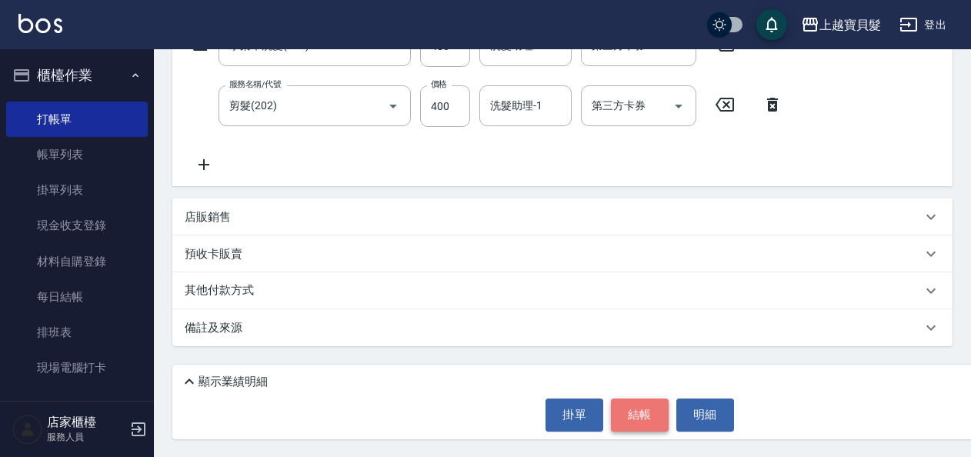
click at [622, 412] on button "結帳" at bounding box center [640, 414] width 58 height 32
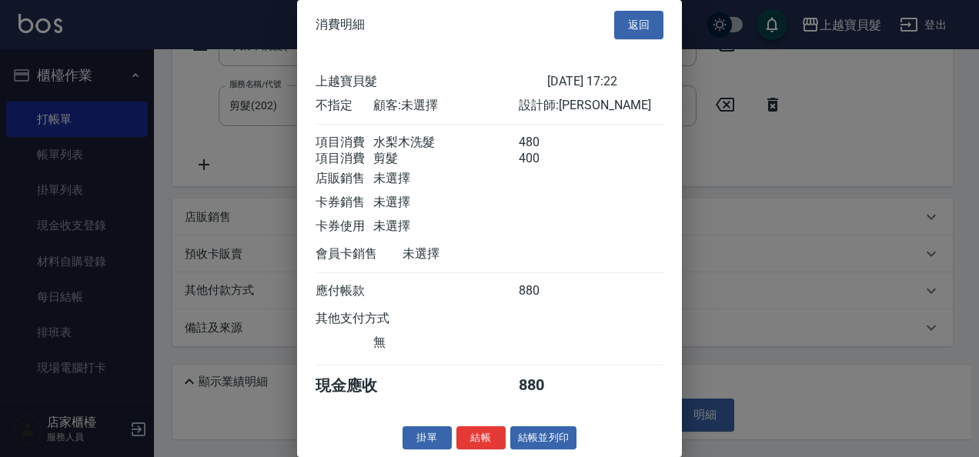
scroll to position [22, 0]
click at [557, 434] on button "結帳並列印" at bounding box center [543, 438] width 67 height 24
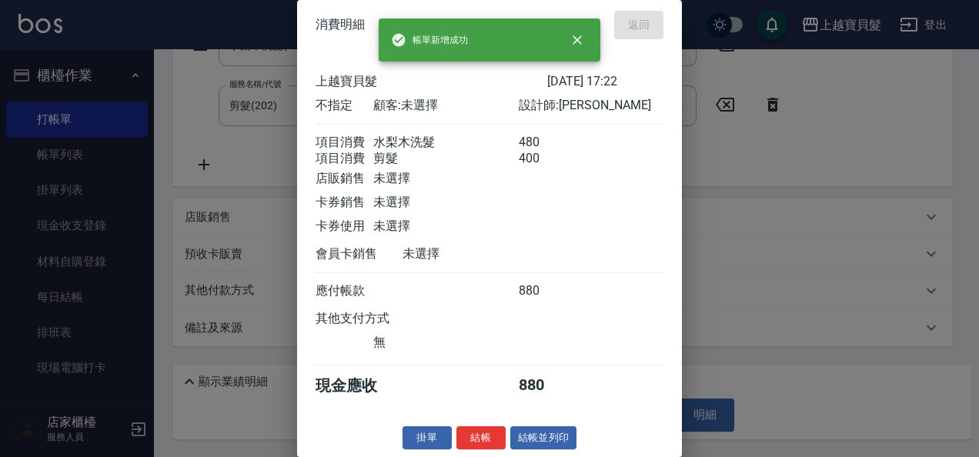
type input "[DATE] 17:23"
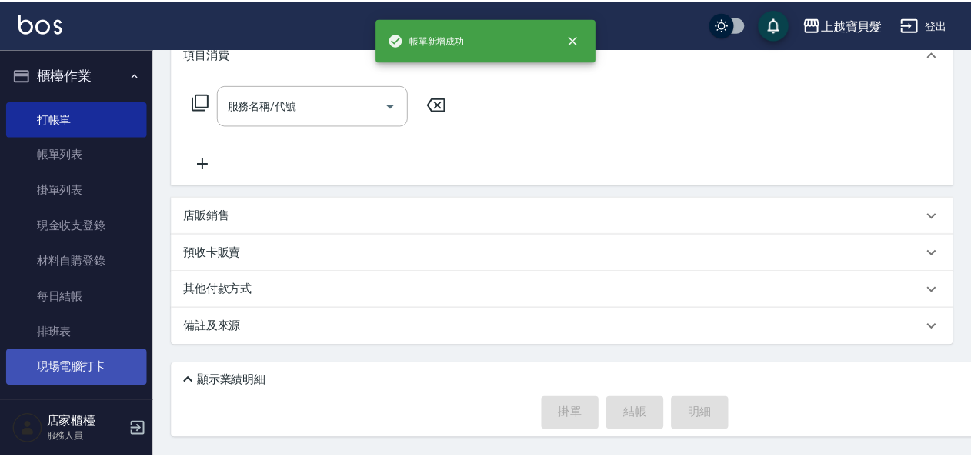
scroll to position [0, 0]
